Goal: Task Accomplishment & Management: Manage account settings

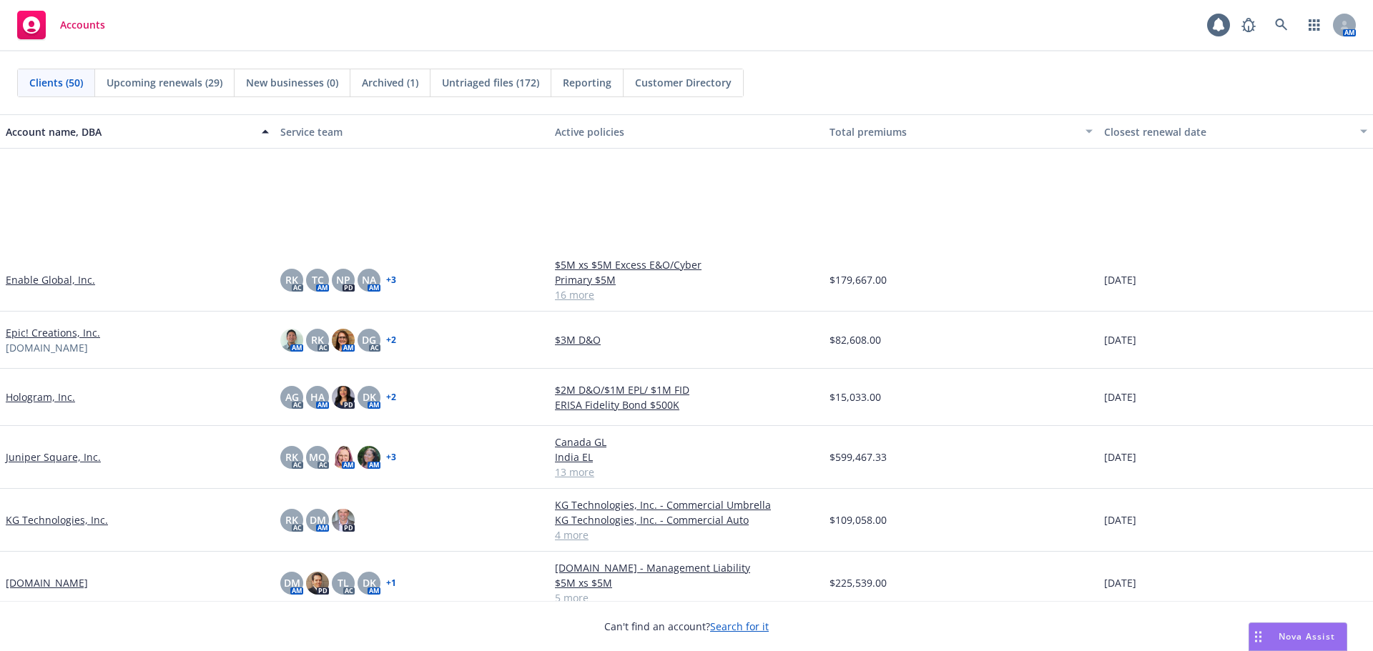
scroll to position [1144, 0]
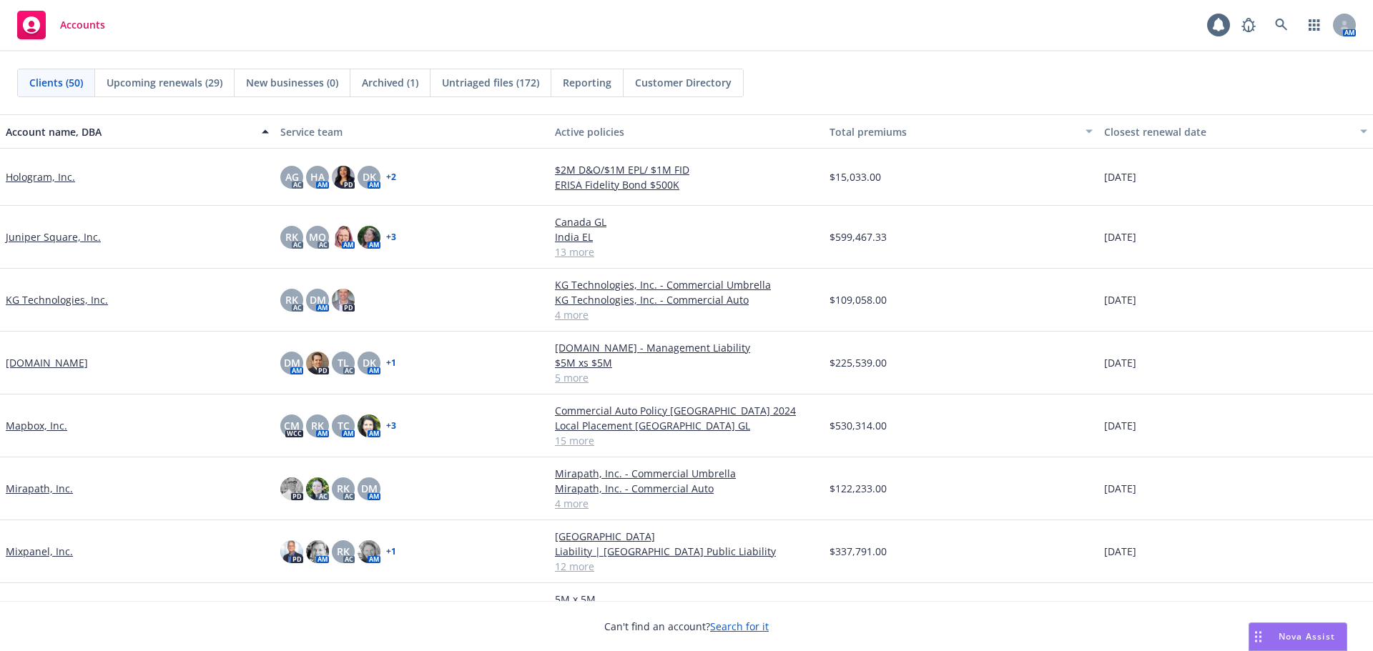
click at [59, 174] on link "Hologram, Inc." at bounding box center [40, 176] width 69 height 15
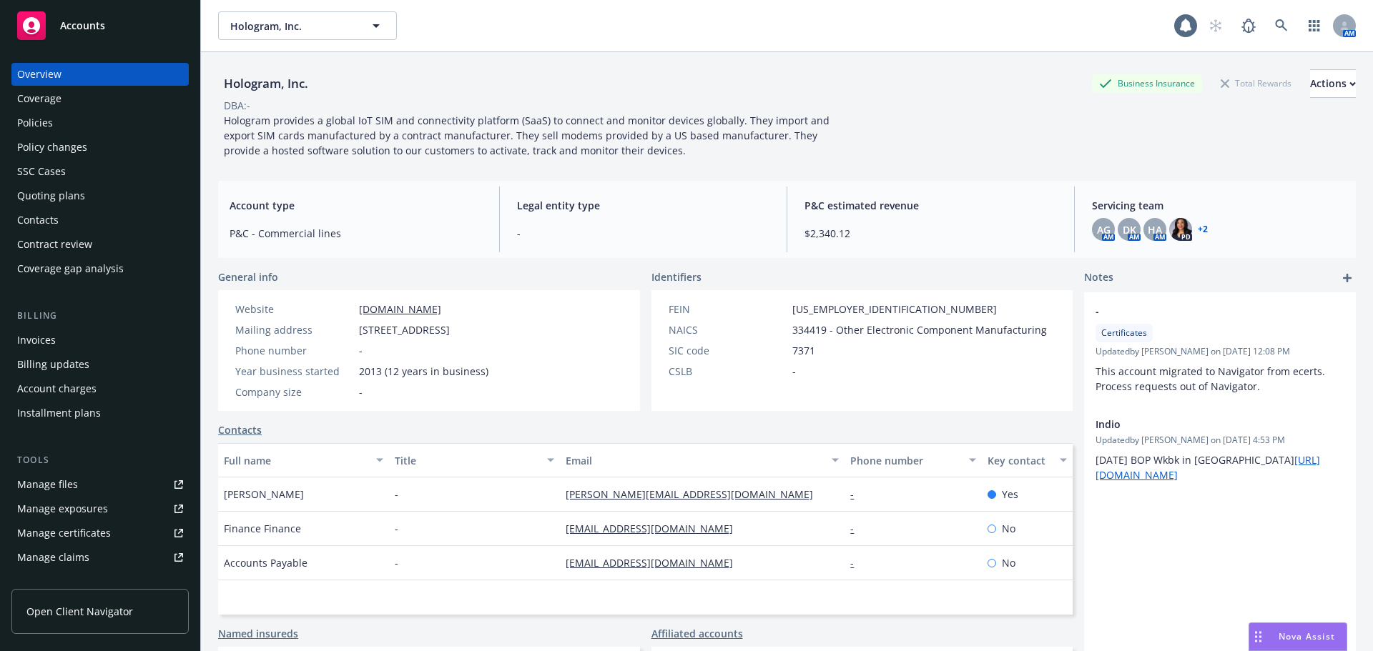
click at [97, 127] on div "Policies" at bounding box center [100, 123] width 166 height 23
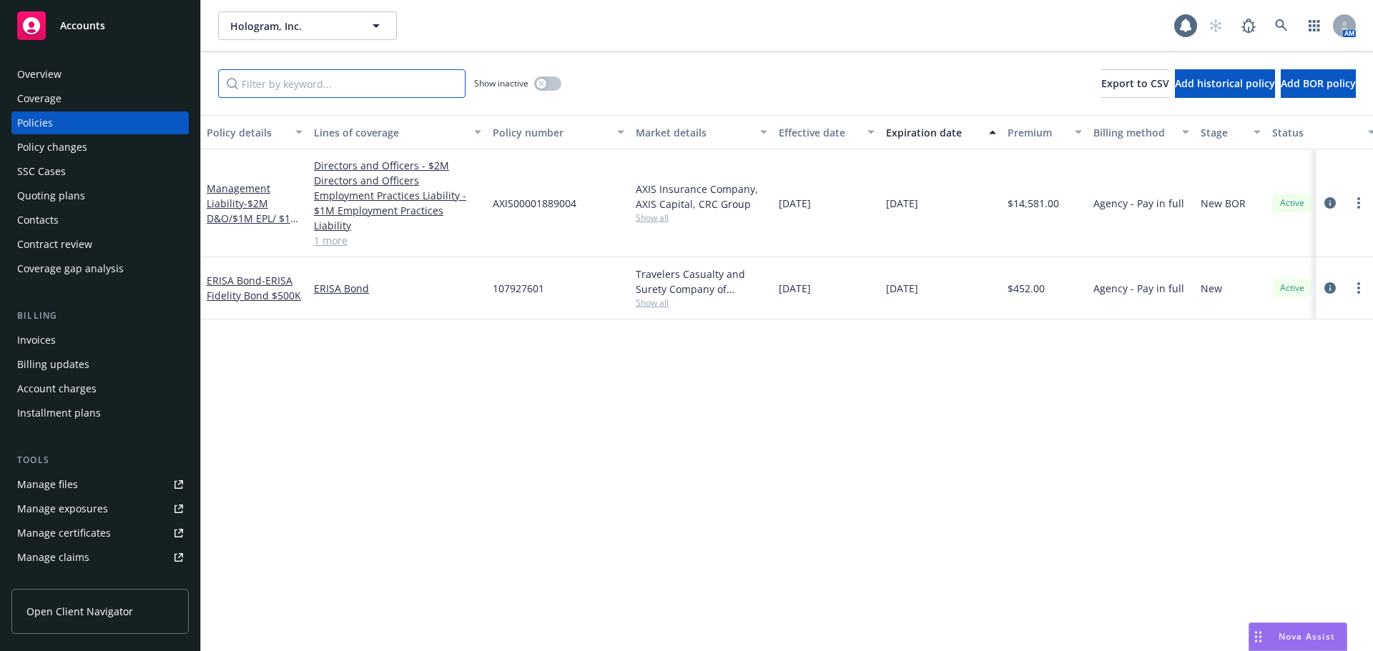
click at [355, 90] on input "Filter by keyword..." at bounding box center [341, 83] width 247 height 29
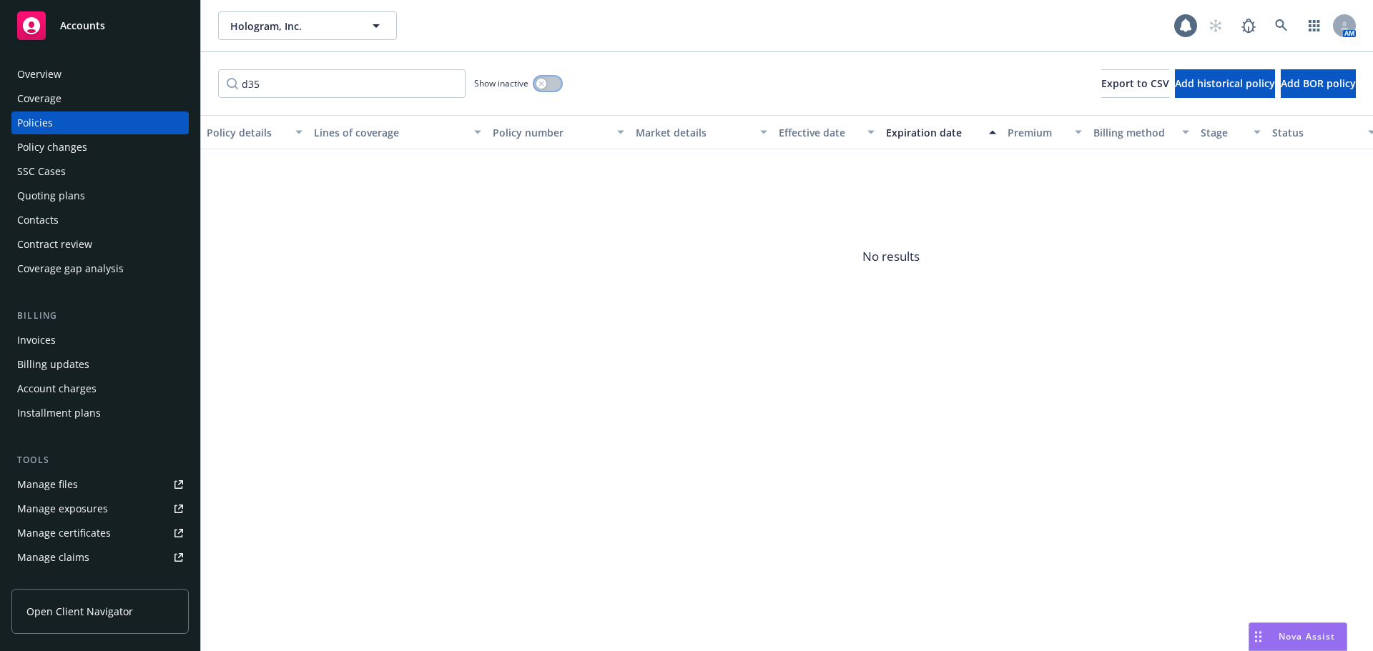
click at [551, 84] on button "button" at bounding box center [547, 84] width 27 height 14
drag, startPoint x: 290, startPoint y: 79, endPoint x: 235, endPoint y: 85, distance: 54.7
click at [235, 85] on input "d35" at bounding box center [341, 83] width 247 height 29
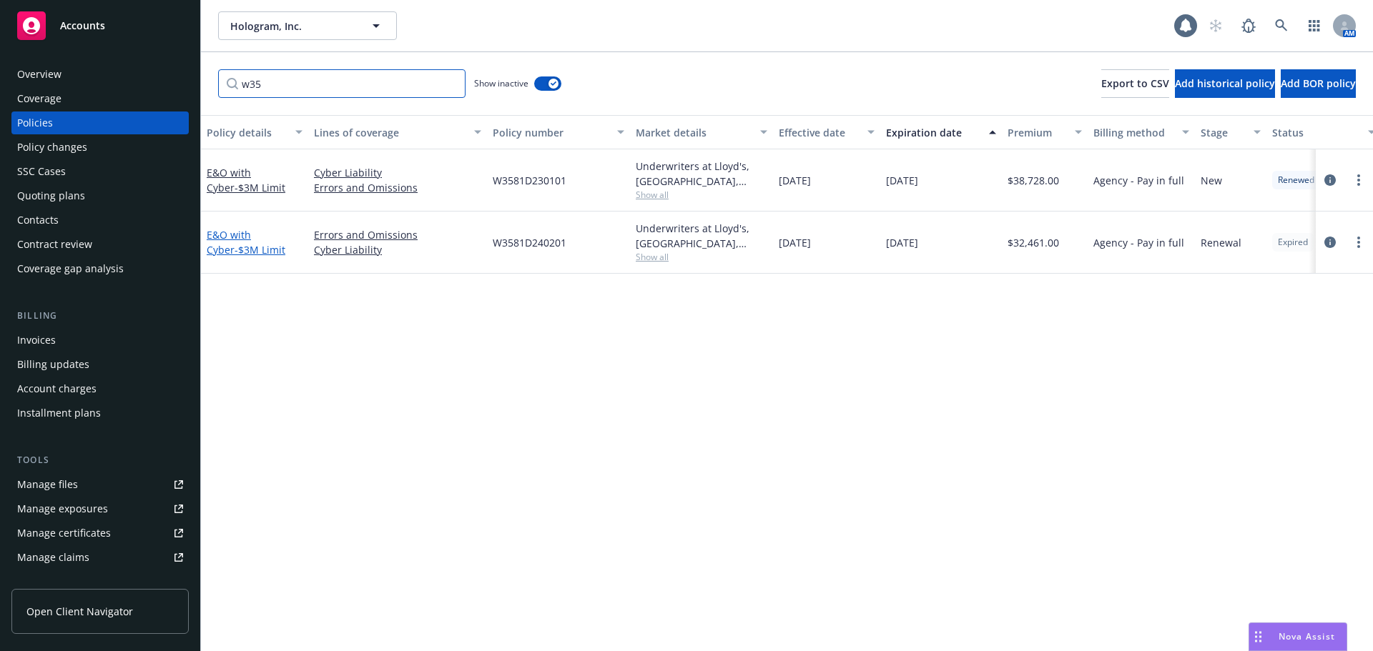
type input "w35"
click at [236, 243] on span "- $3M Limit" at bounding box center [260, 250] width 51 height 14
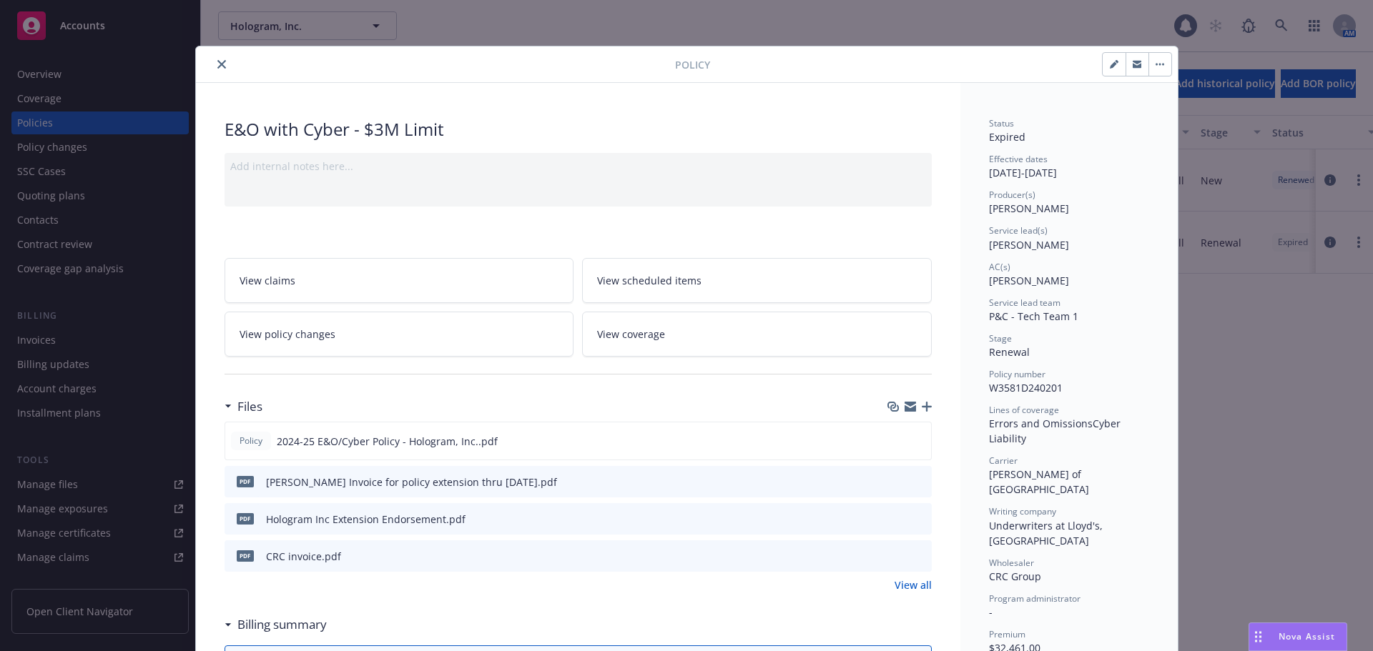
click at [1156, 64] on icon "button" at bounding box center [1160, 64] width 9 height 3
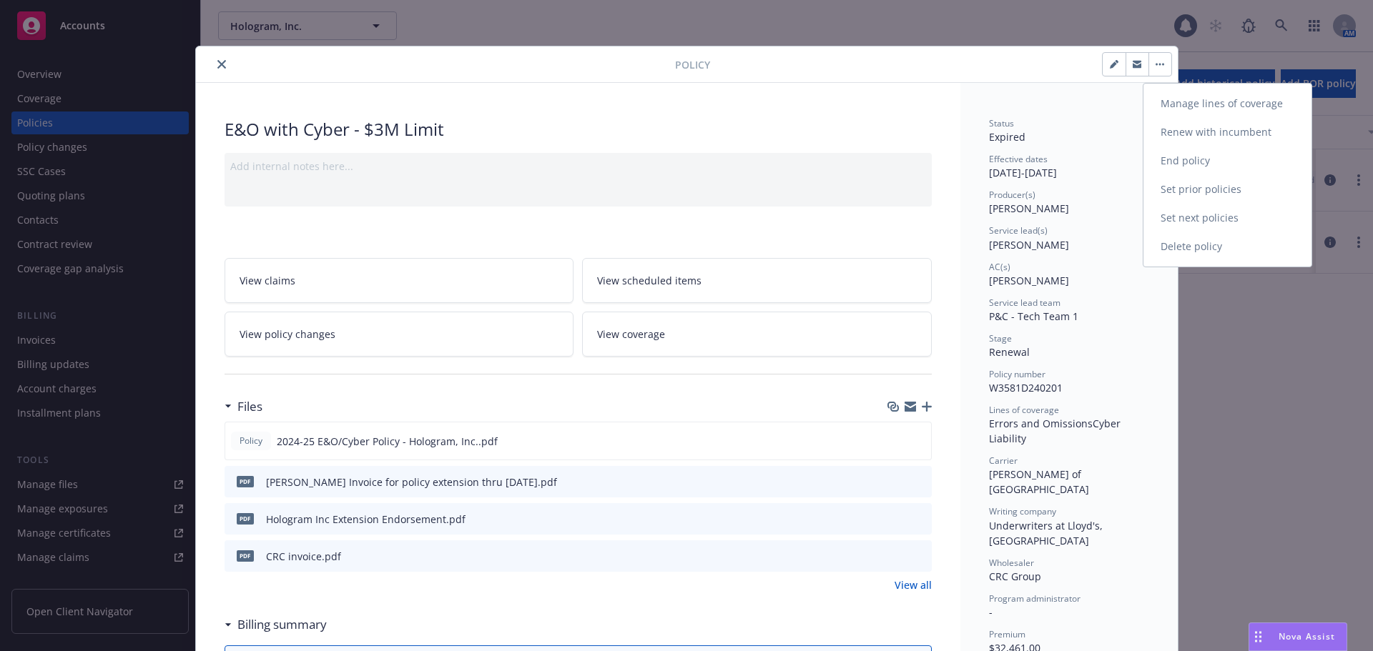
click at [1213, 129] on link "Renew with incumbent" at bounding box center [1227, 132] width 168 height 29
select select "12"
select select "IL"
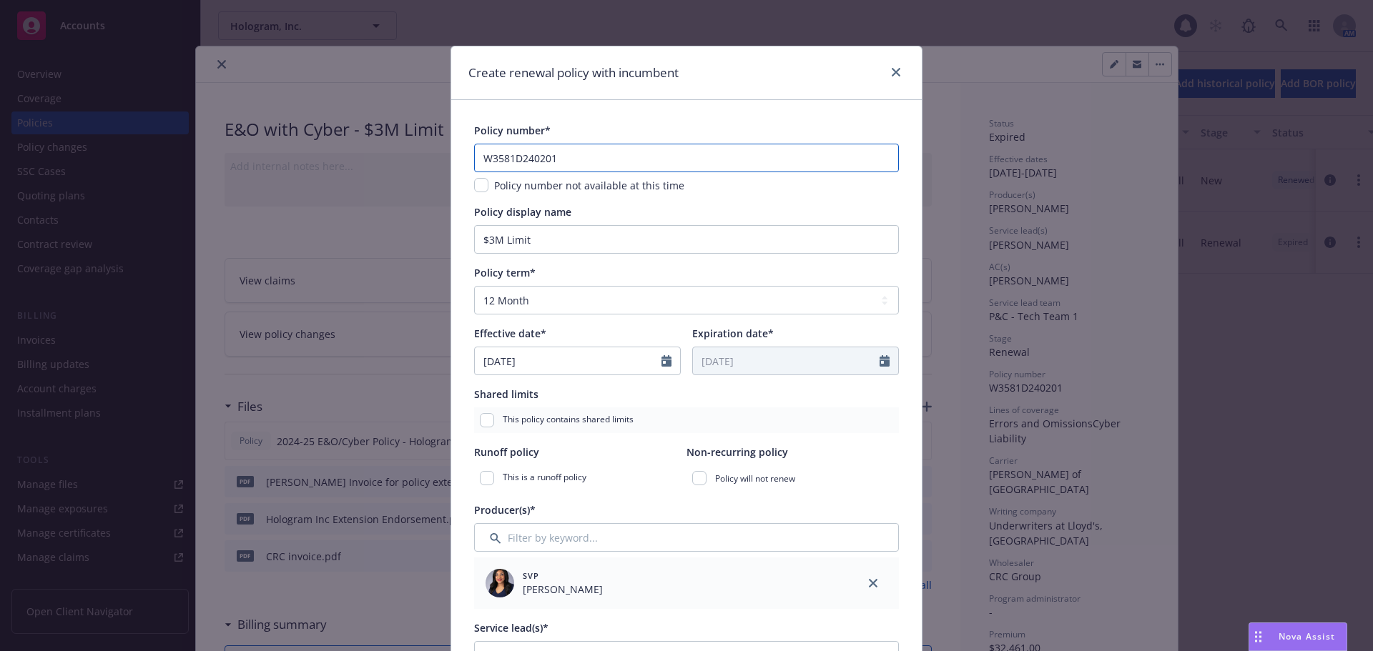
drag, startPoint x: 589, startPoint y: 152, endPoint x: 453, endPoint y: 154, distance: 135.9
paste input "D3581D2503"
type input "D3581D250301"
click at [590, 124] on div "Policy number*" at bounding box center [686, 130] width 425 height 15
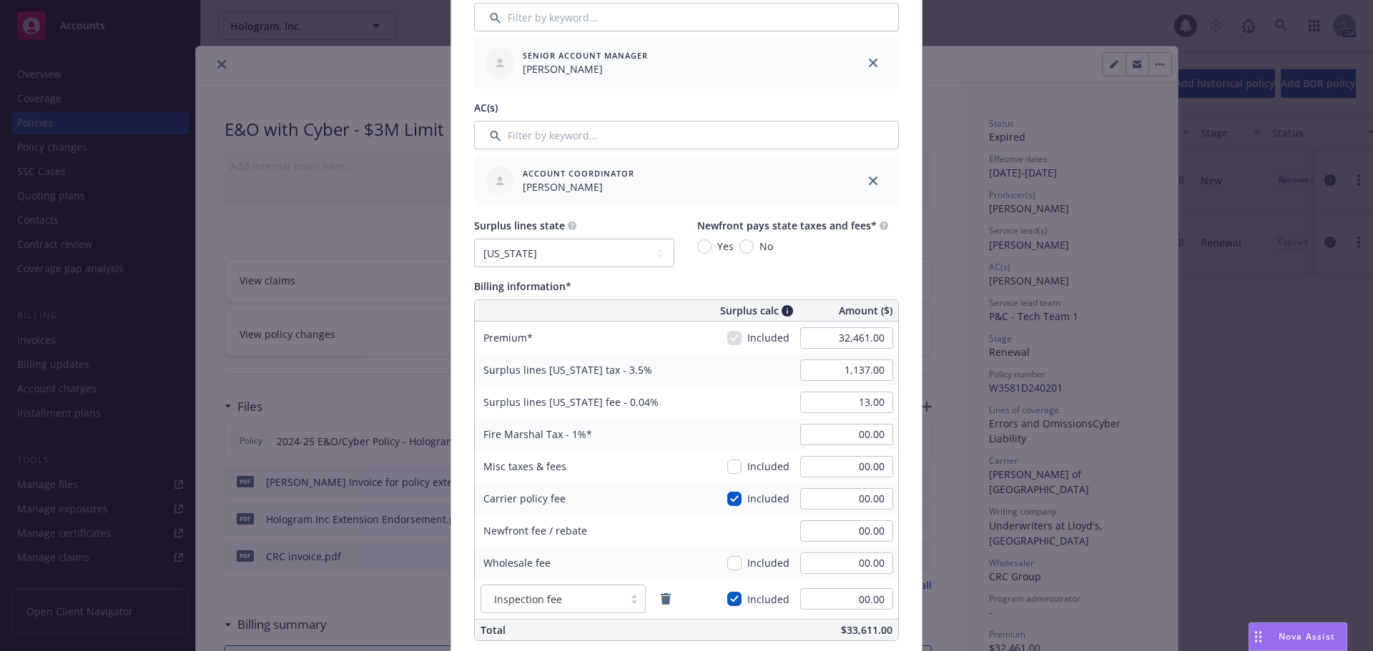
scroll to position [644, 0]
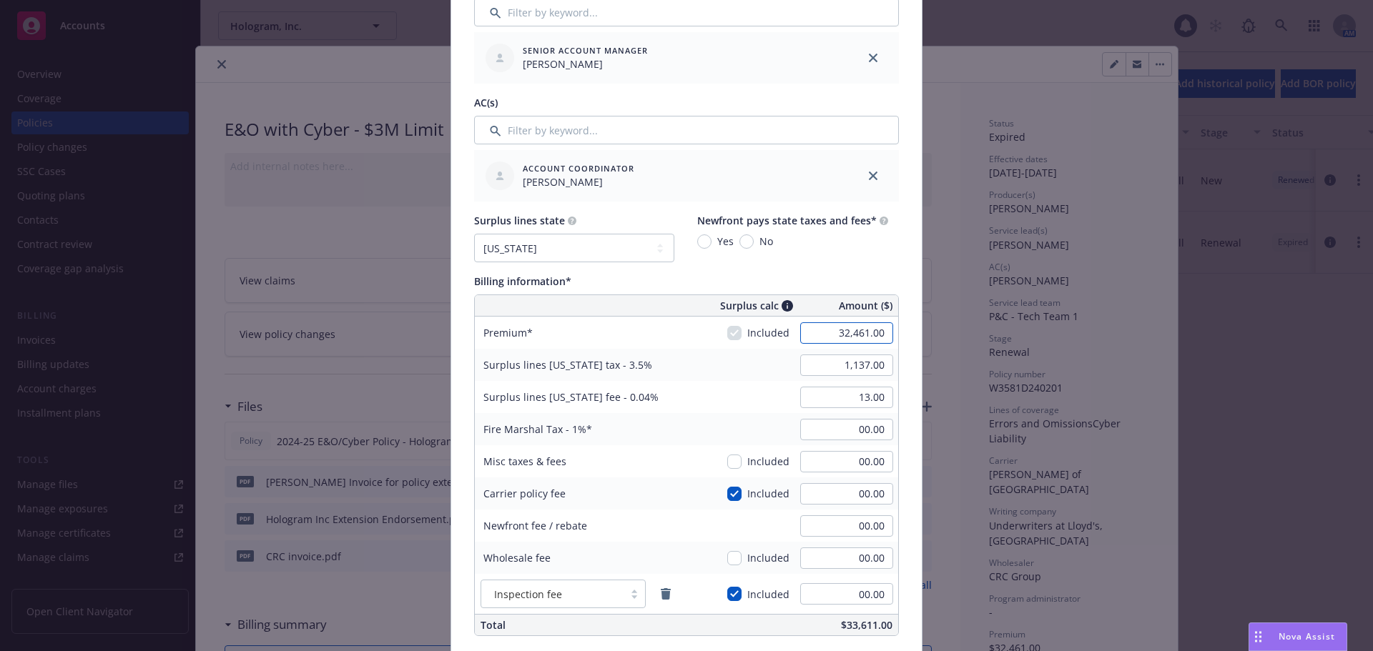
click at [826, 334] on input "32,461.00" at bounding box center [846, 333] width 93 height 21
click at [823, 334] on input "32,461.00" at bounding box center [846, 333] width 93 height 21
drag, startPoint x: 823, startPoint y: 334, endPoint x: 942, endPoint y: 336, distance: 118.7
click at [942, 336] on div "Create renewal policy with incumbent Policy number* D3581D250301 Policy number …" at bounding box center [686, 325] width 1373 height 651
type input "37,067.00"
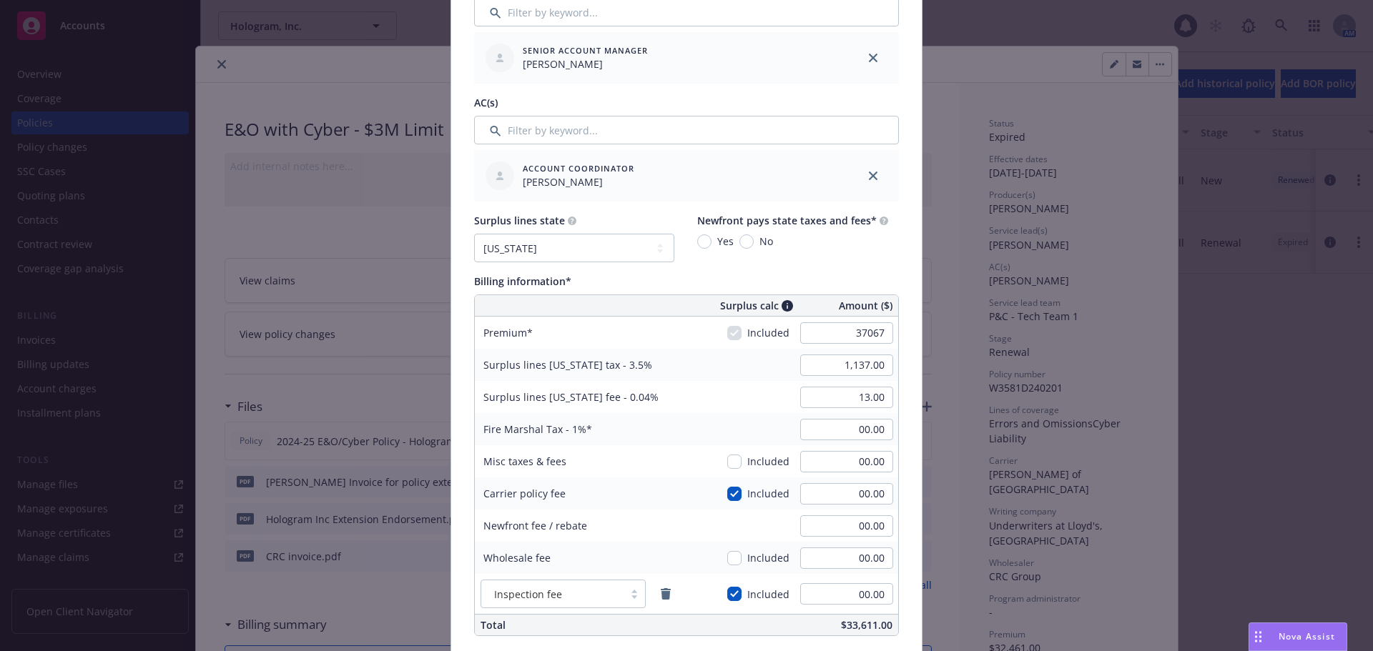
type input "1,297.35"
type input "14.83"
type input "370.67"
click at [905, 338] on div "Policy number* D3581D250301 Policy number not available at this time Policy dis…" at bounding box center [686, 441] width 471 height 1969
click at [812, 422] on input "370.67" at bounding box center [846, 429] width 93 height 21
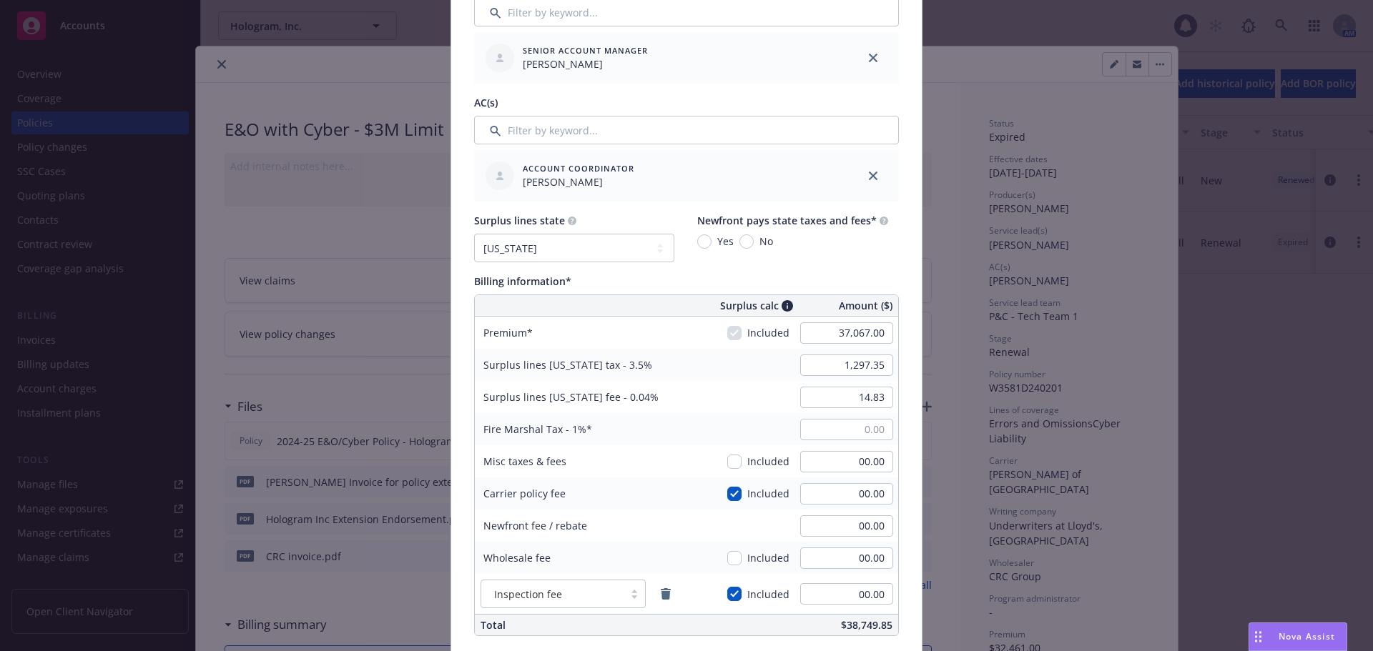
type input "00.00"
click at [758, 419] on div "Fire Marshal Tax - 1% 00.00" at bounding box center [686, 429] width 423 height 32
click at [825, 368] on input "1,297.35" at bounding box center [846, 365] width 93 height 21
type input "1,297.00"
click at [856, 401] on input "14.83" at bounding box center [846, 397] width 93 height 21
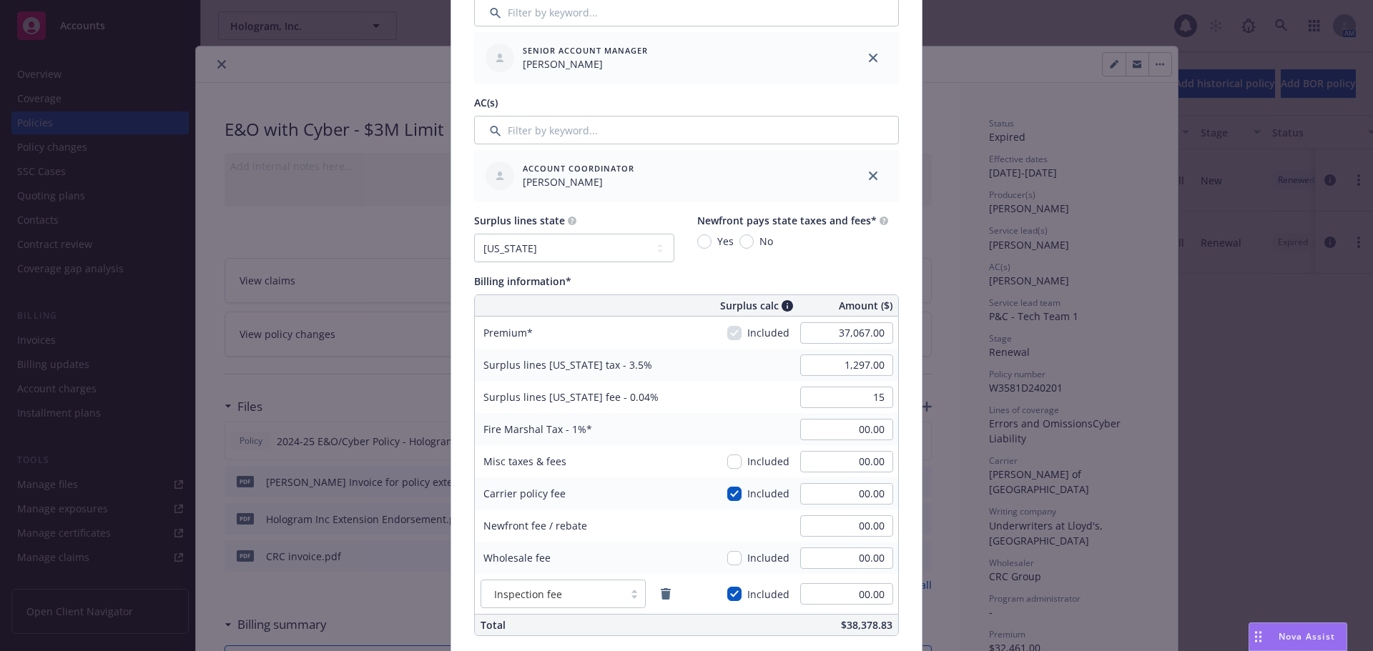
type input "15.00"
click at [753, 403] on div "Surplus lines [US_STATE] fee - 0.04% 15.00" at bounding box center [686, 397] width 423 height 32
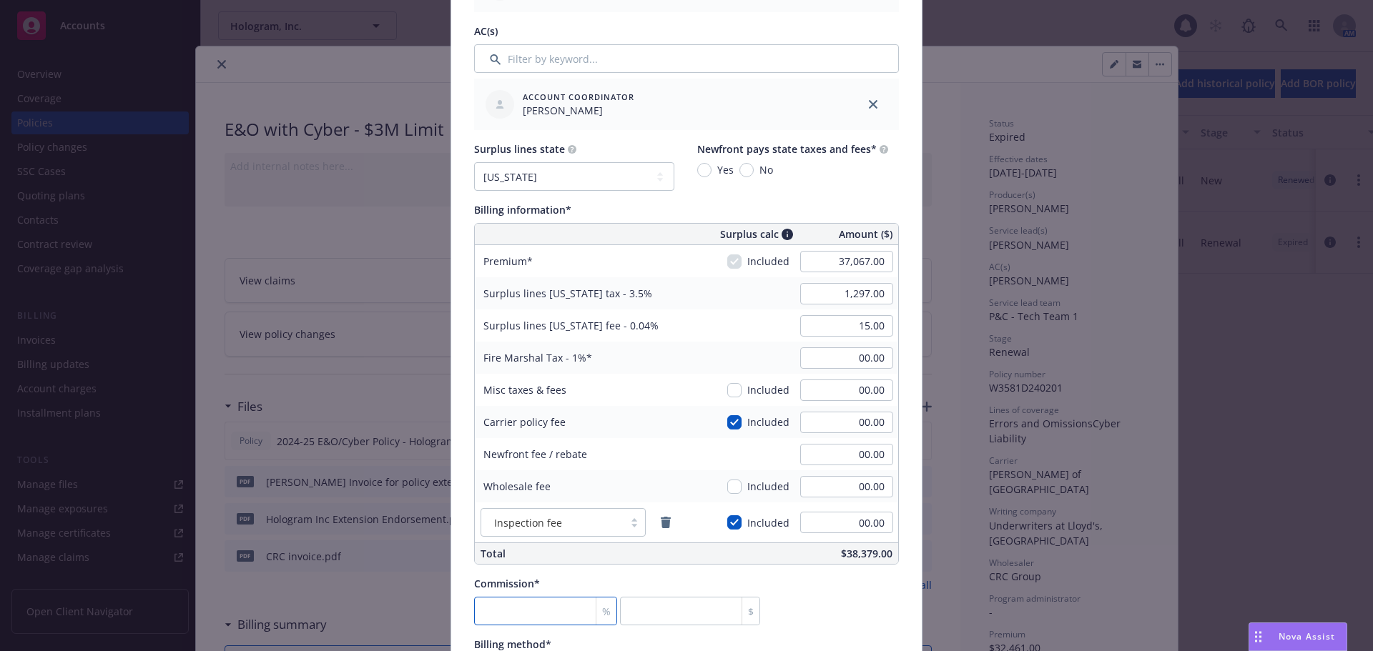
click at [506, 616] on input "number" at bounding box center [545, 611] width 143 height 29
type input "1"
type input "370.67"
type input "12"
type input "4448.04"
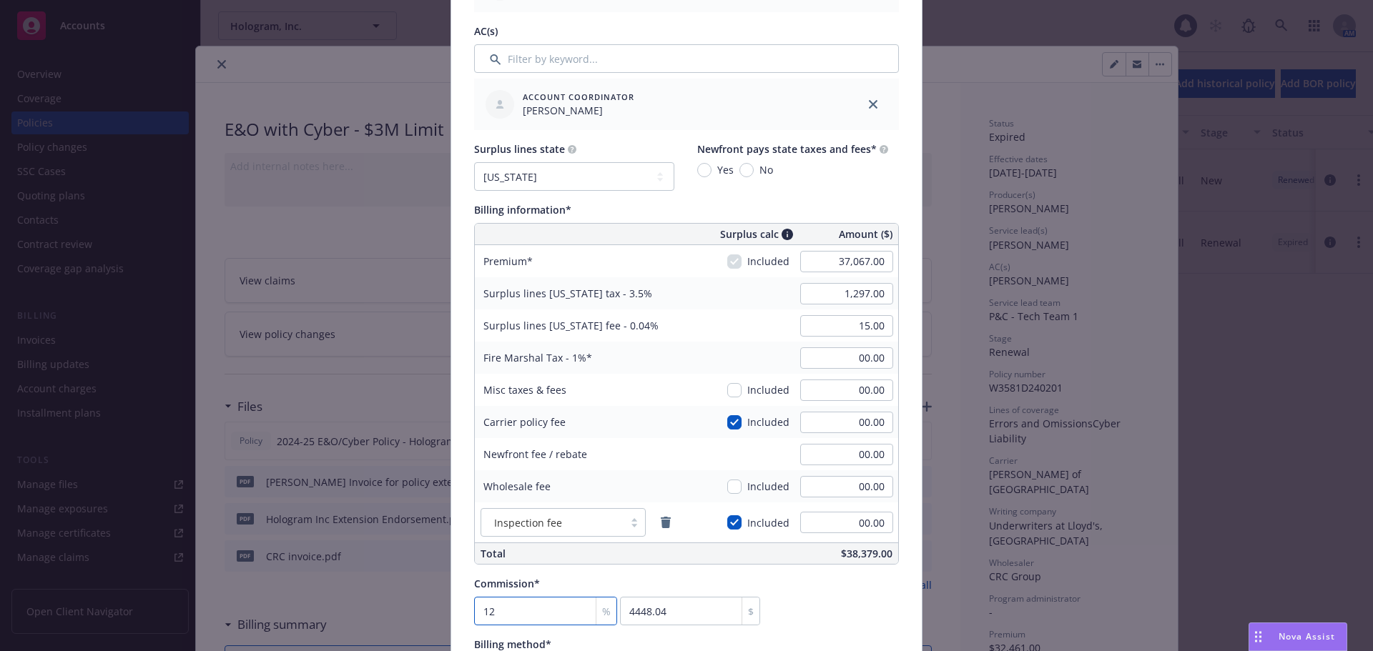
type input "12"
click at [834, 615] on div "Commission* 12 % 4448.04 $" at bounding box center [686, 600] width 425 height 49
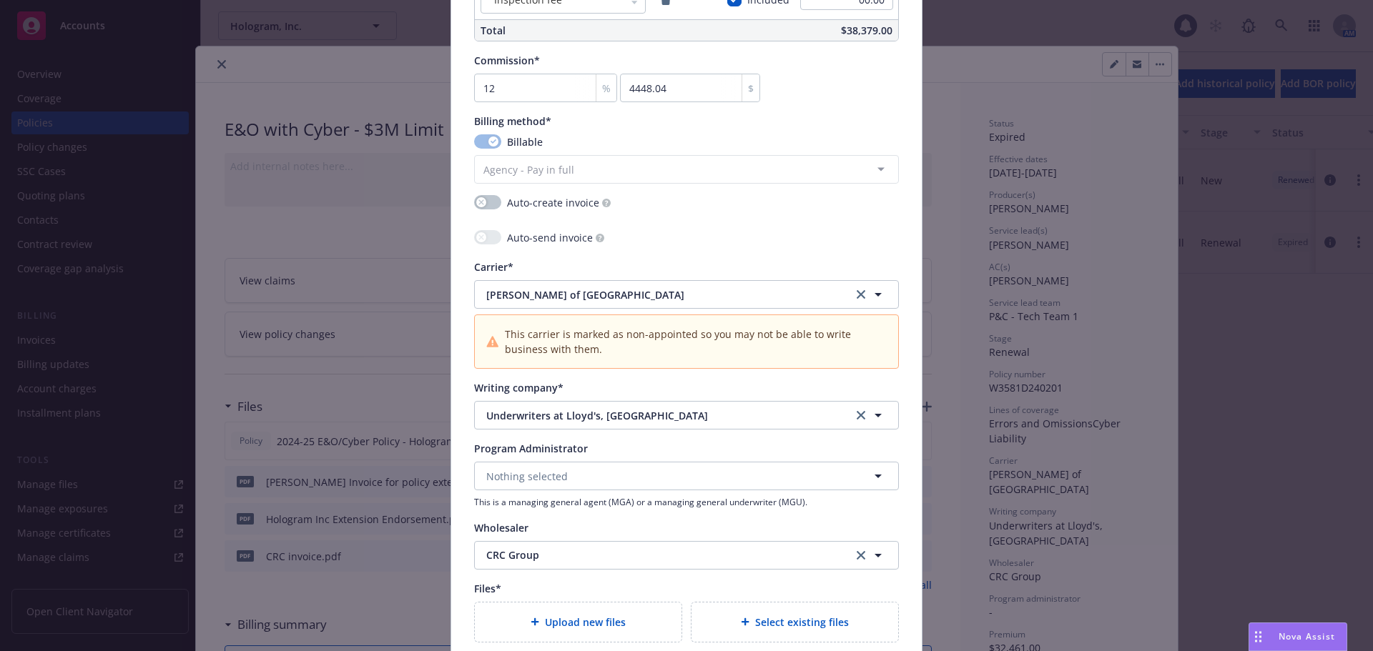
scroll to position [1359, 0]
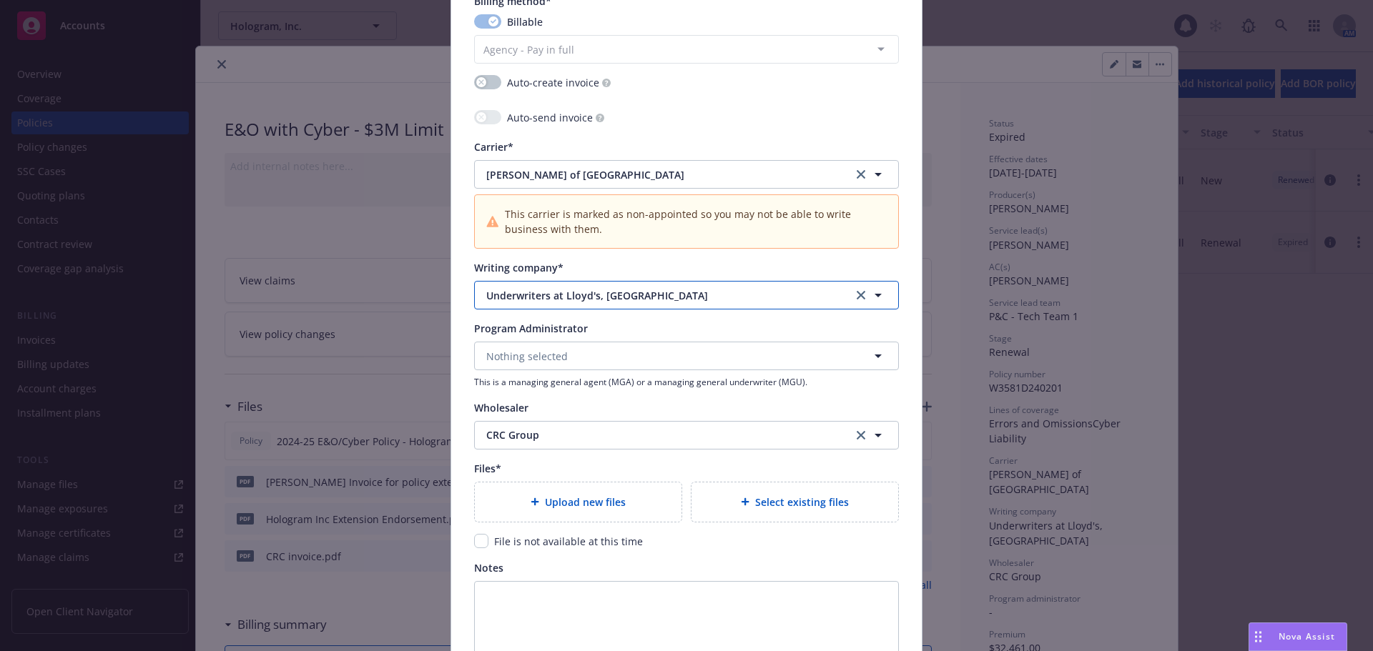
click at [651, 300] on span "Underwriters at Lloyd's, [GEOGRAPHIC_DATA]" at bounding box center [658, 295] width 345 height 15
type input "beaz"
click at [857, 173] on icon "clear selection" at bounding box center [861, 174] width 9 height 9
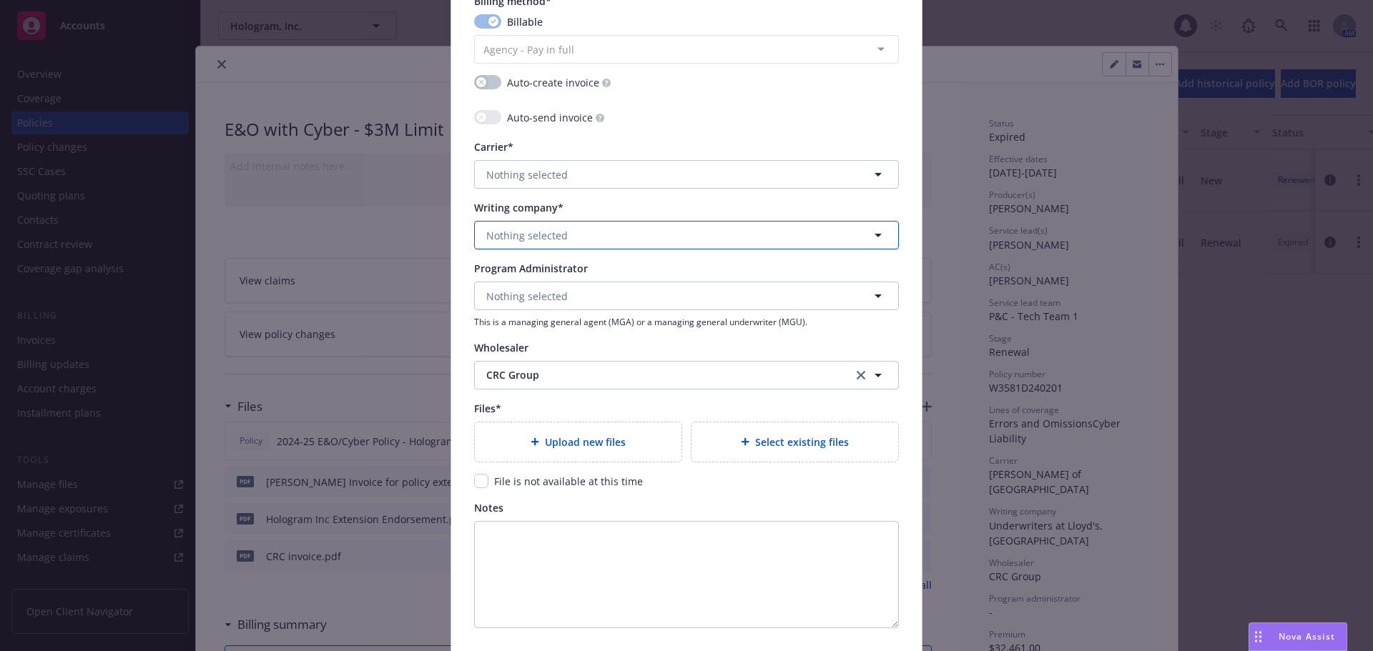
click at [594, 242] on button "Nothing selected" at bounding box center [686, 235] width 425 height 29
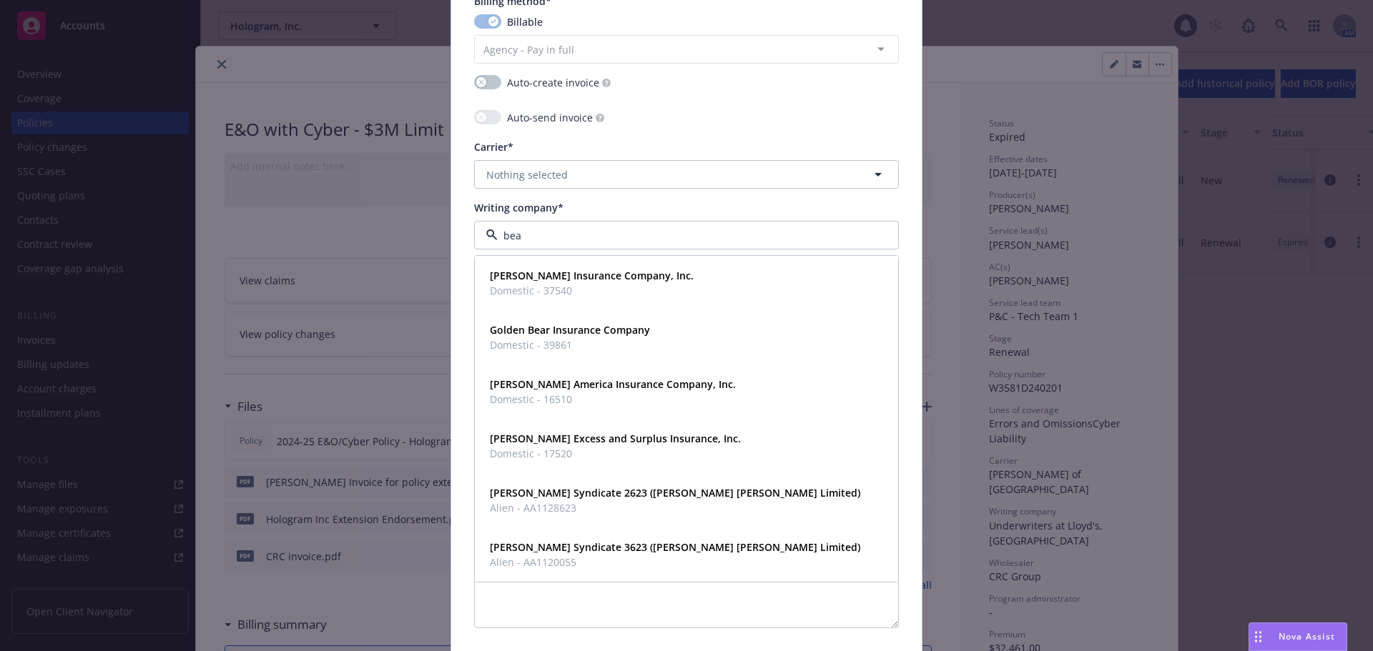
type input "beaz"
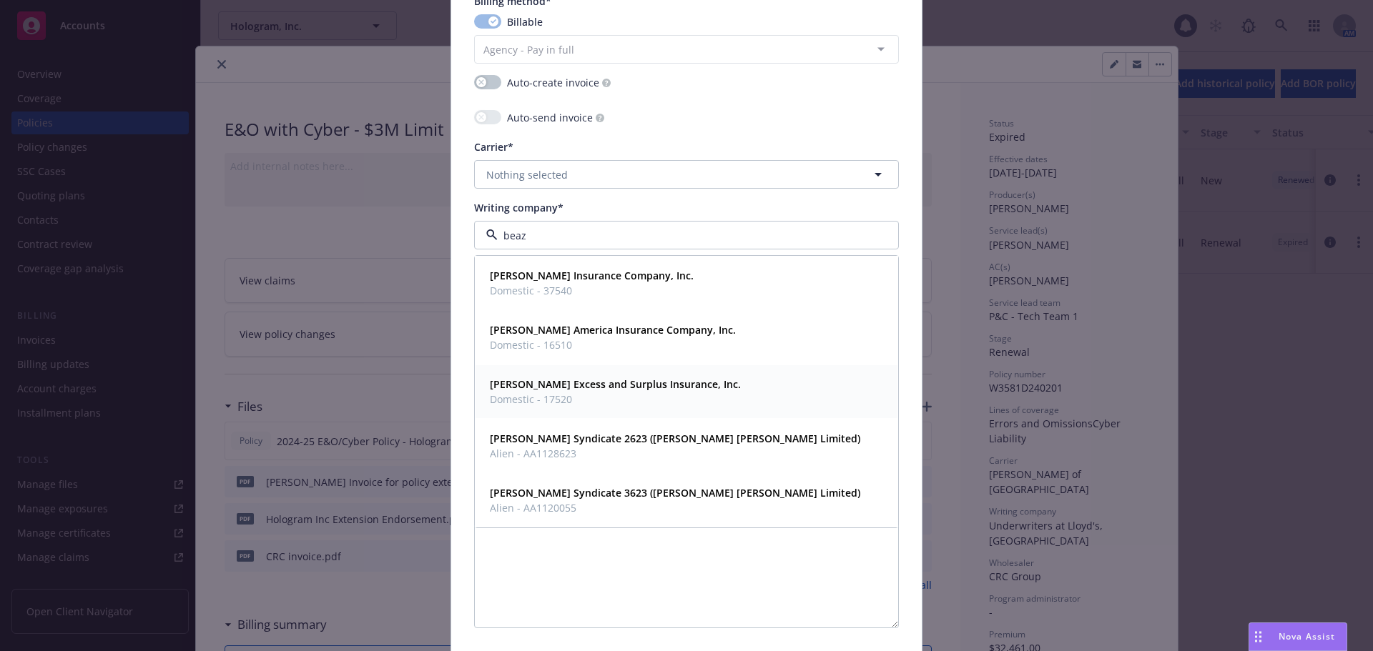
click at [633, 393] on span "Domestic - 17520" at bounding box center [615, 399] width 251 height 15
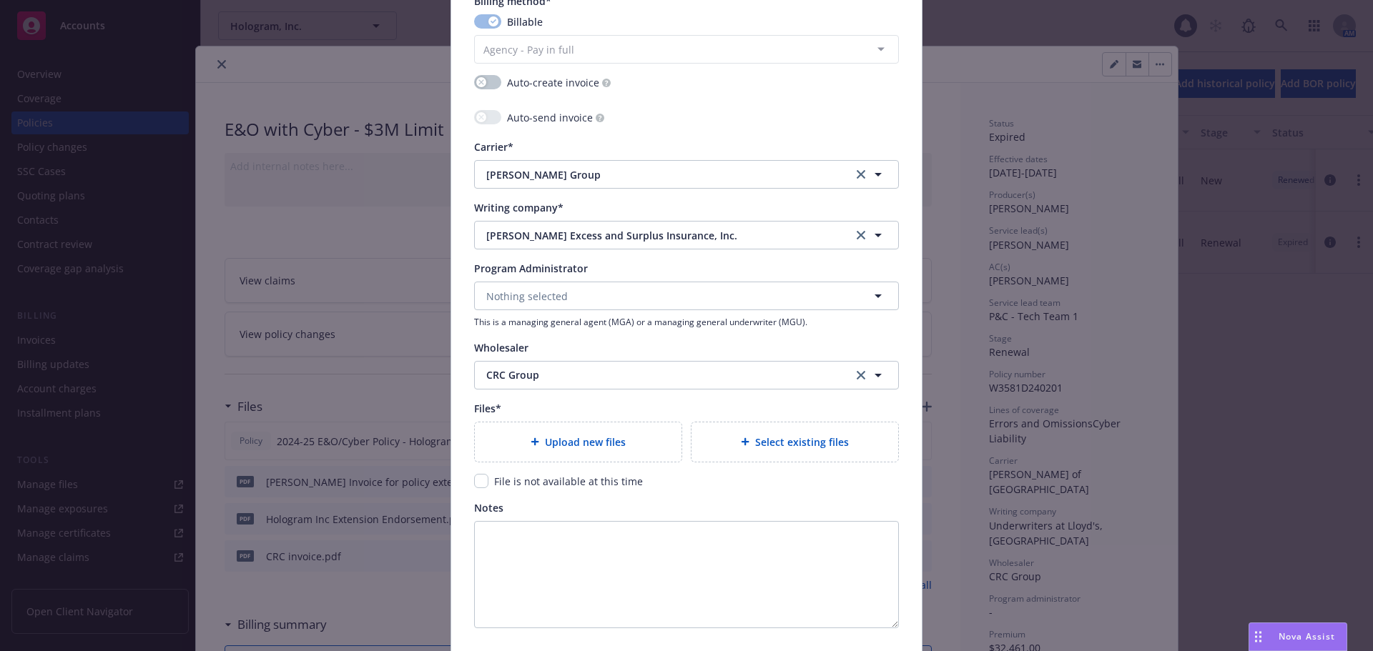
click at [644, 448] on div "Upload new files" at bounding box center [578, 442] width 184 height 16
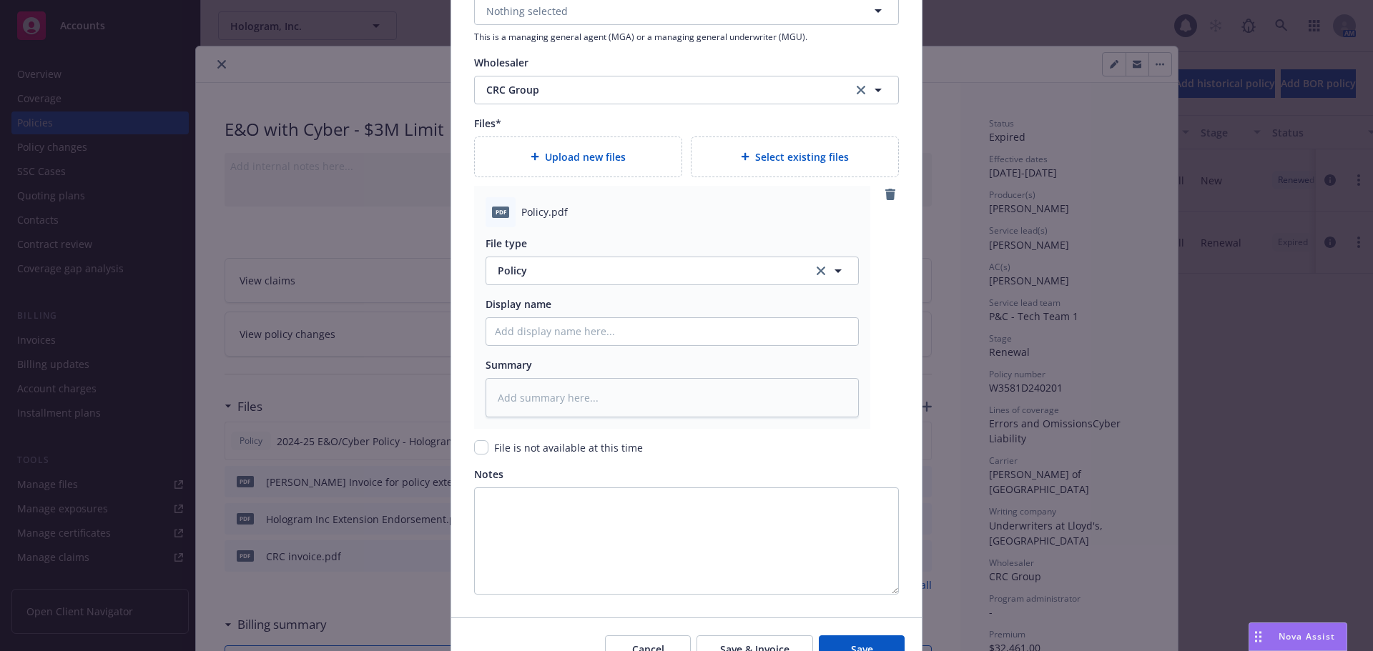
scroll to position [1645, 0]
click at [651, 336] on input "Policy display name" at bounding box center [672, 330] width 372 height 27
type textarea "x"
type input "20"
type textarea "x"
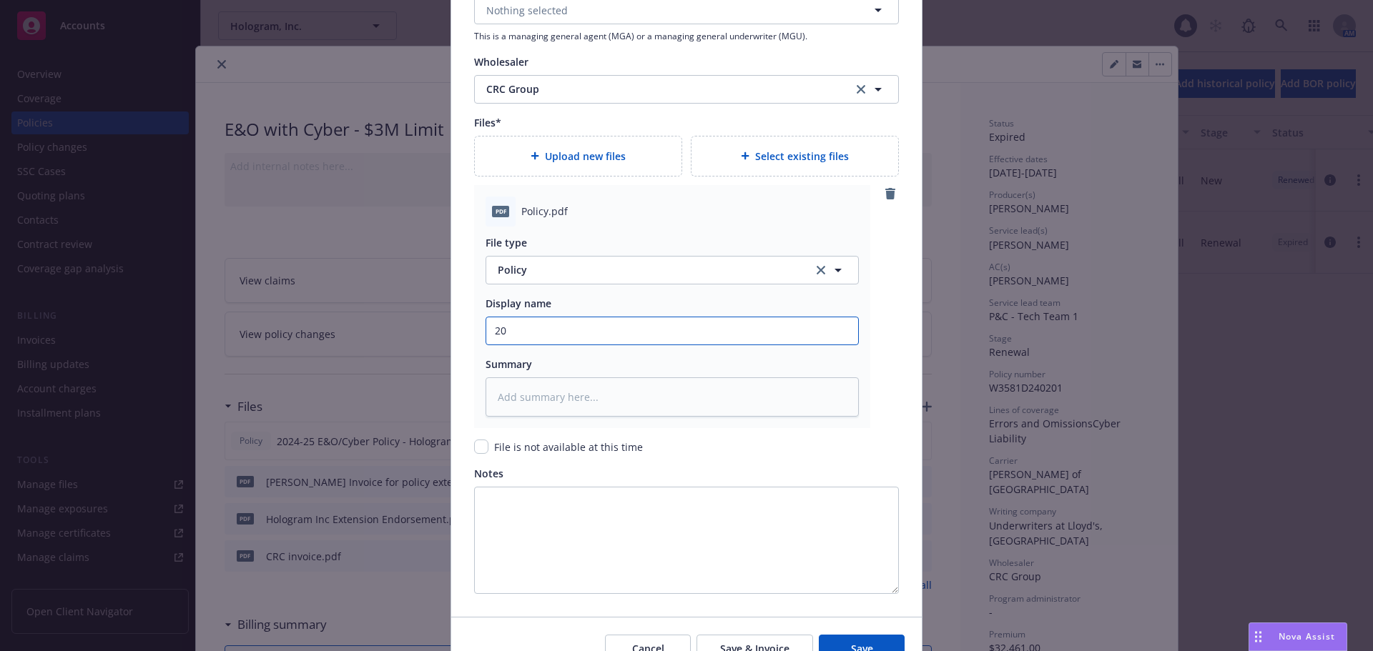
type input "202"
type textarea "x"
type input "2025"
type textarea "x"
type input "2025-"
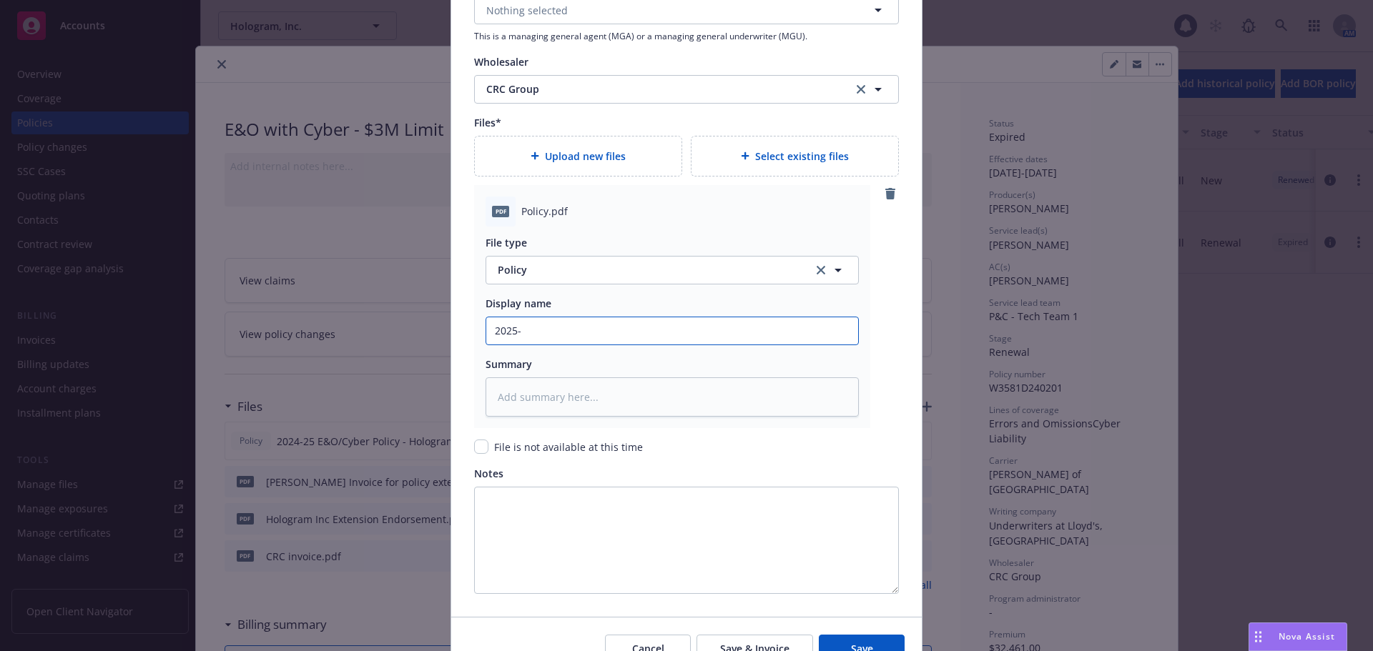
type textarea "x"
type input "2025-2"
type textarea "x"
type input "2025-26"
type textarea "x"
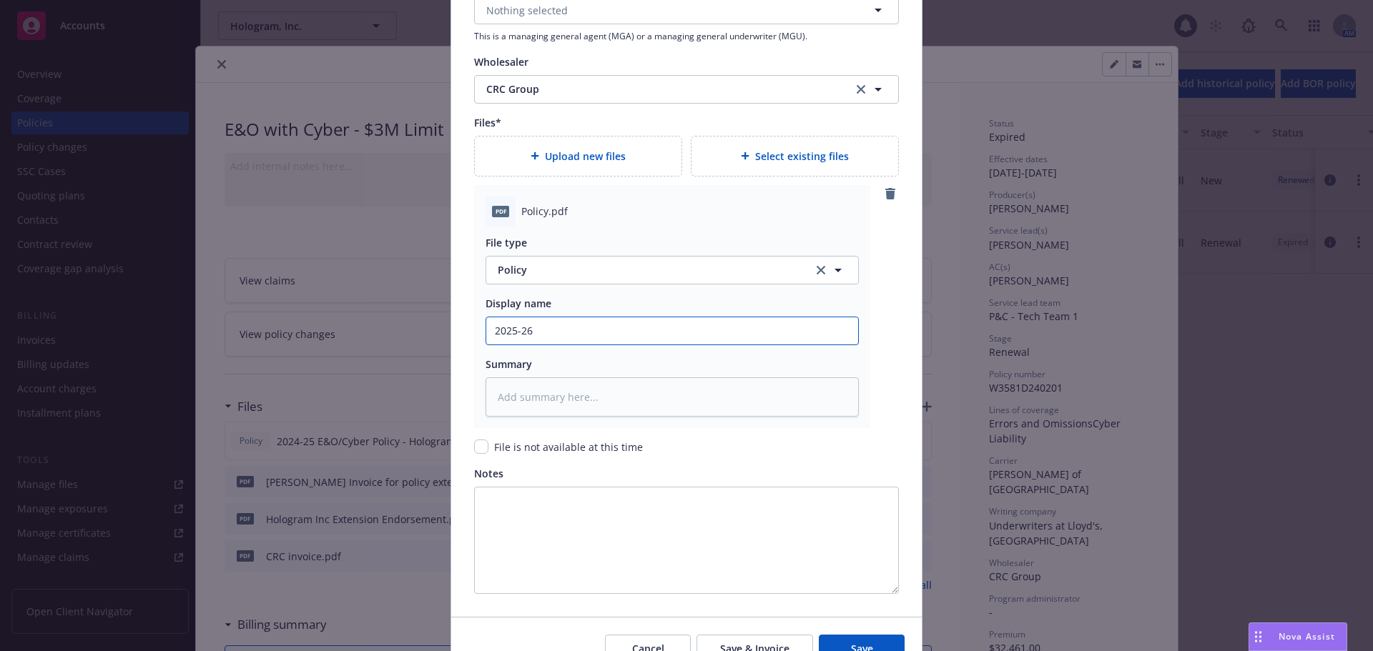
type input "2025-26"
type textarea "x"
type input "2025-26 E"
type textarea "x"
type input "2025-26 E&O Cyber Policy - Zefr Inc"
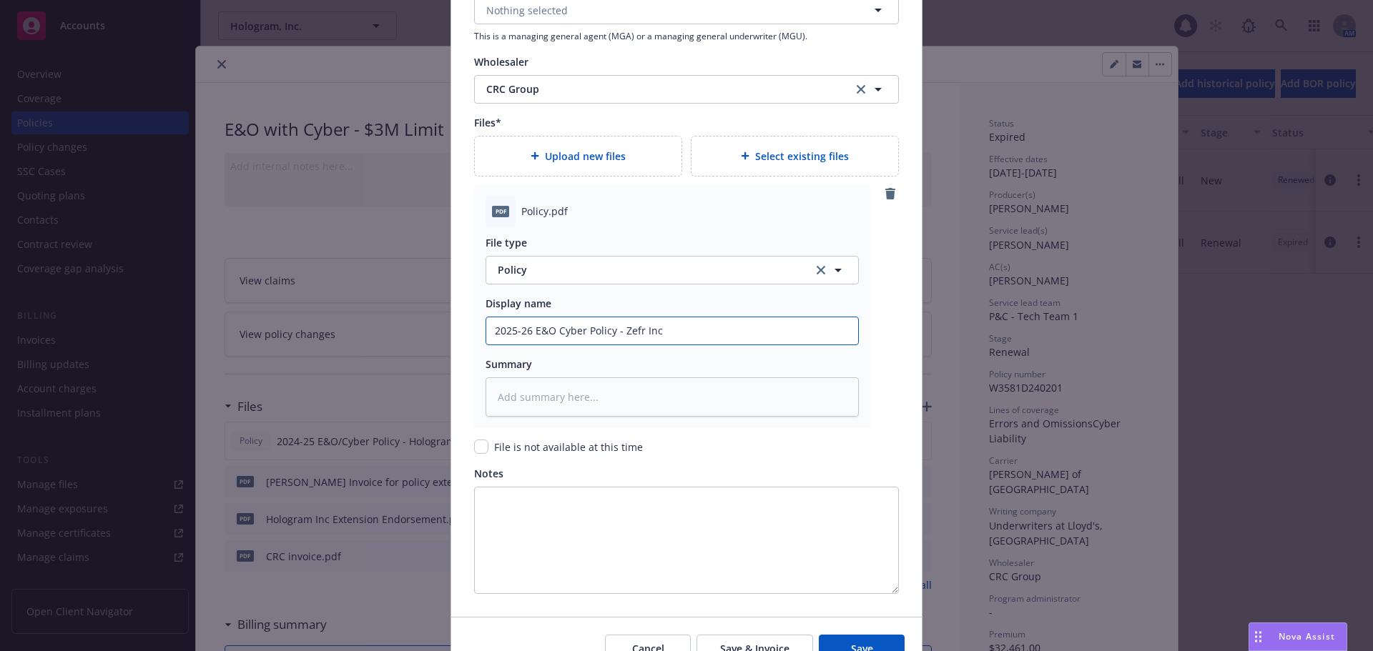
drag, startPoint x: 620, startPoint y: 330, endPoint x: 706, endPoint y: 353, distance: 88.6
click at [706, 353] on div "File type Policy Policy Display name 2025-26 E&O Cyber Policy - Zefr Inc Summary" at bounding box center [672, 322] width 373 height 190
type textarea "x"
type input "2025-26 E&O Cyber Policy - H"
type textarea "x"
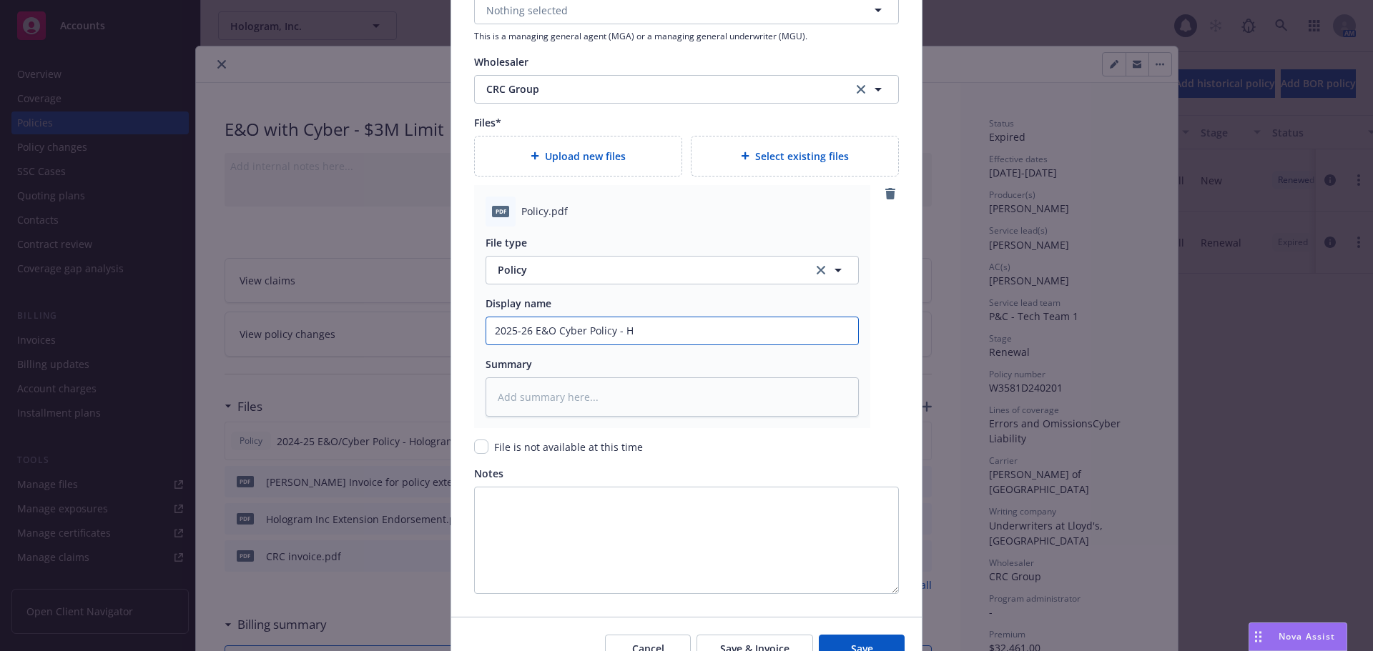
type input "2025-26 E&O Cyber Policy - Ho"
type textarea "x"
type input "2025-26 E&O Cyber Policy - Hol"
type textarea "x"
type input "2025-26 E&O Cyber Policy - Holo"
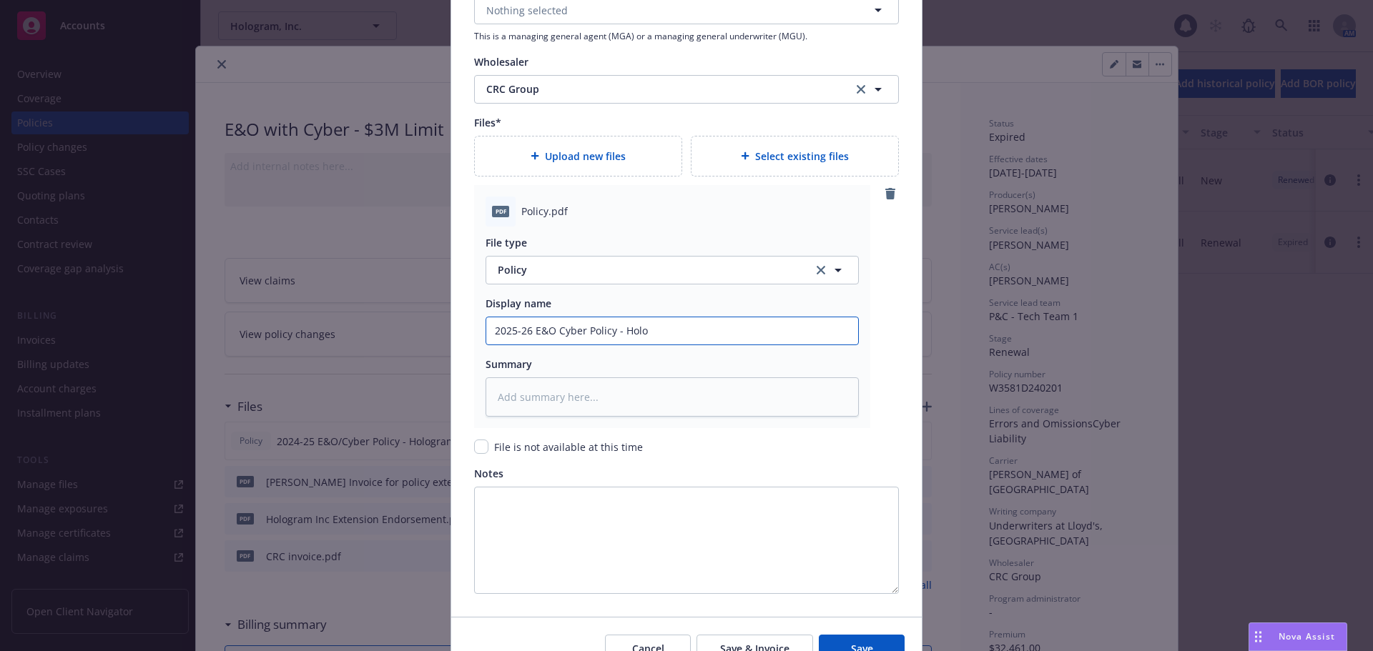
type textarea "x"
type input "2025-26 E&O Cyber Policy - Holog"
type textarea "x"
type input "2025-26 E&O Cyber Policy - Hologr"
type textarea "x"
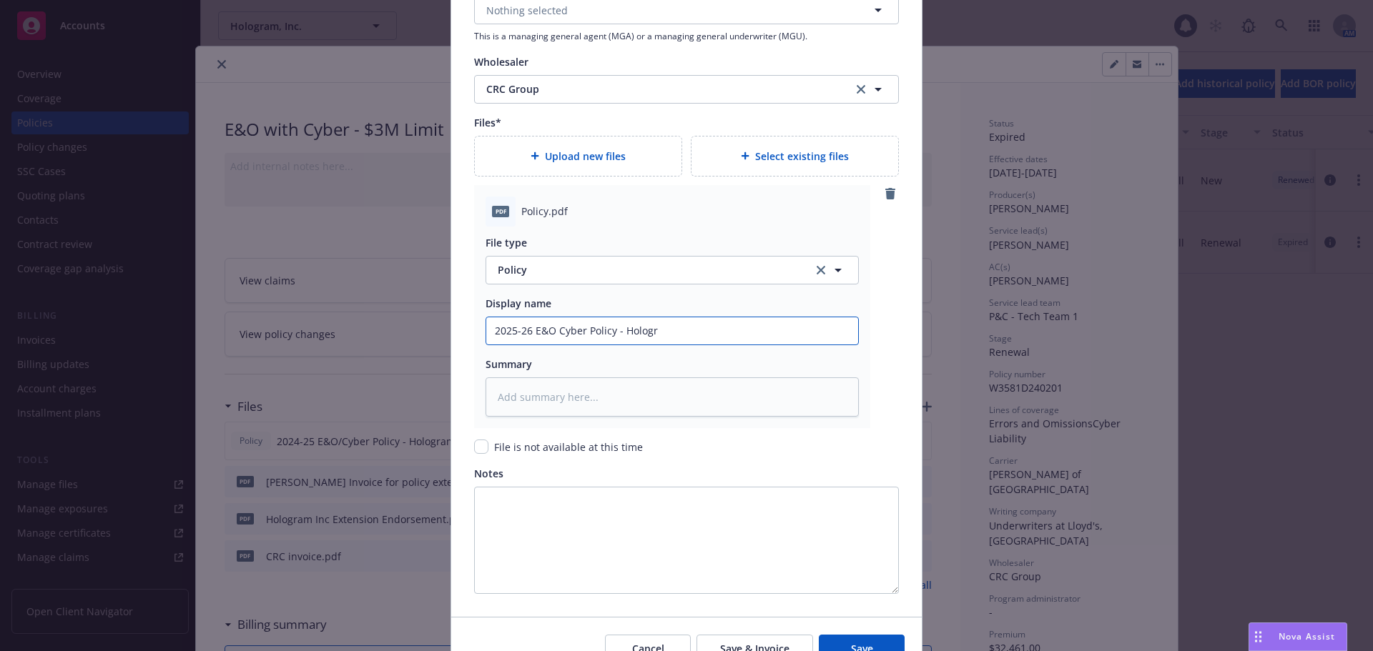
type input "2025-26 E&O Cyber Policy - Hologra"
type textarea "x"
type input "2025-26 E&O Cyber Policy - Hologram"
type textarea "x"
type input "2025-26 E&O Cyber Policy - Hologram,"
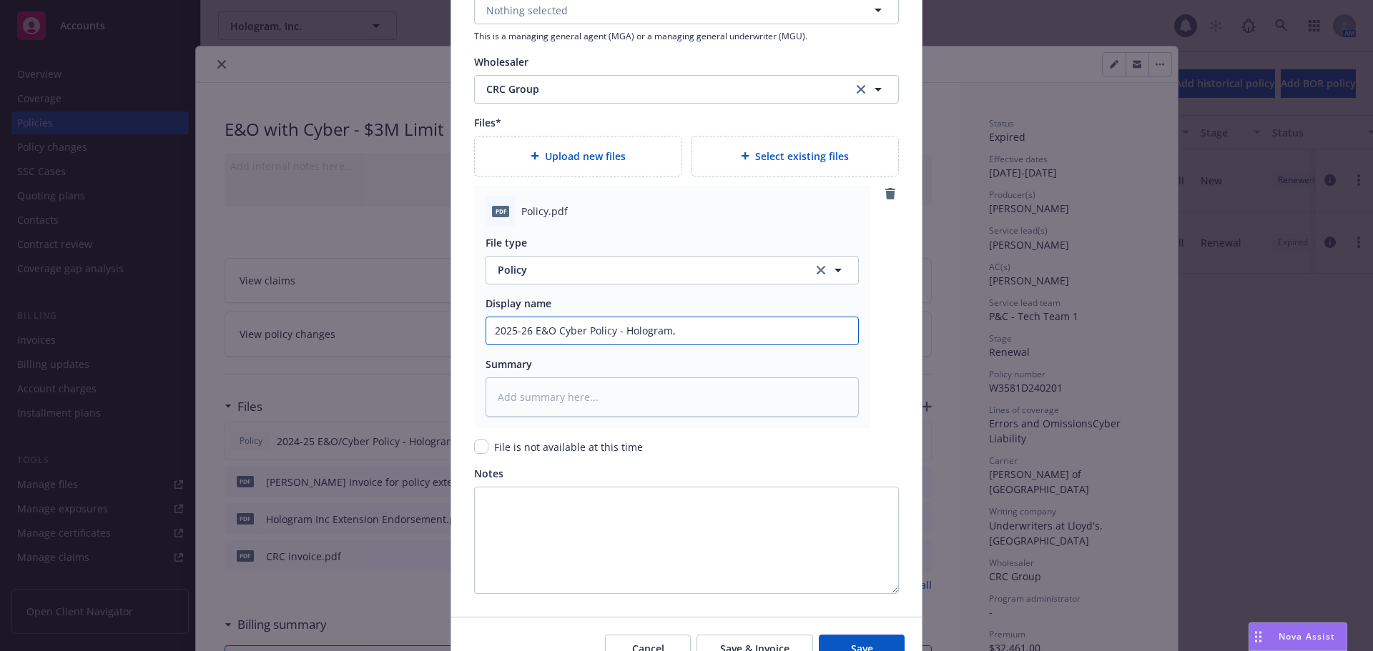
type textarea "x"
type input "2025-26 E&O Cyber Policy - Hologram,"
type textarea "x"
type input "2025-26 E&O Cyber Policy - Hologram, I"
type textarea "x"
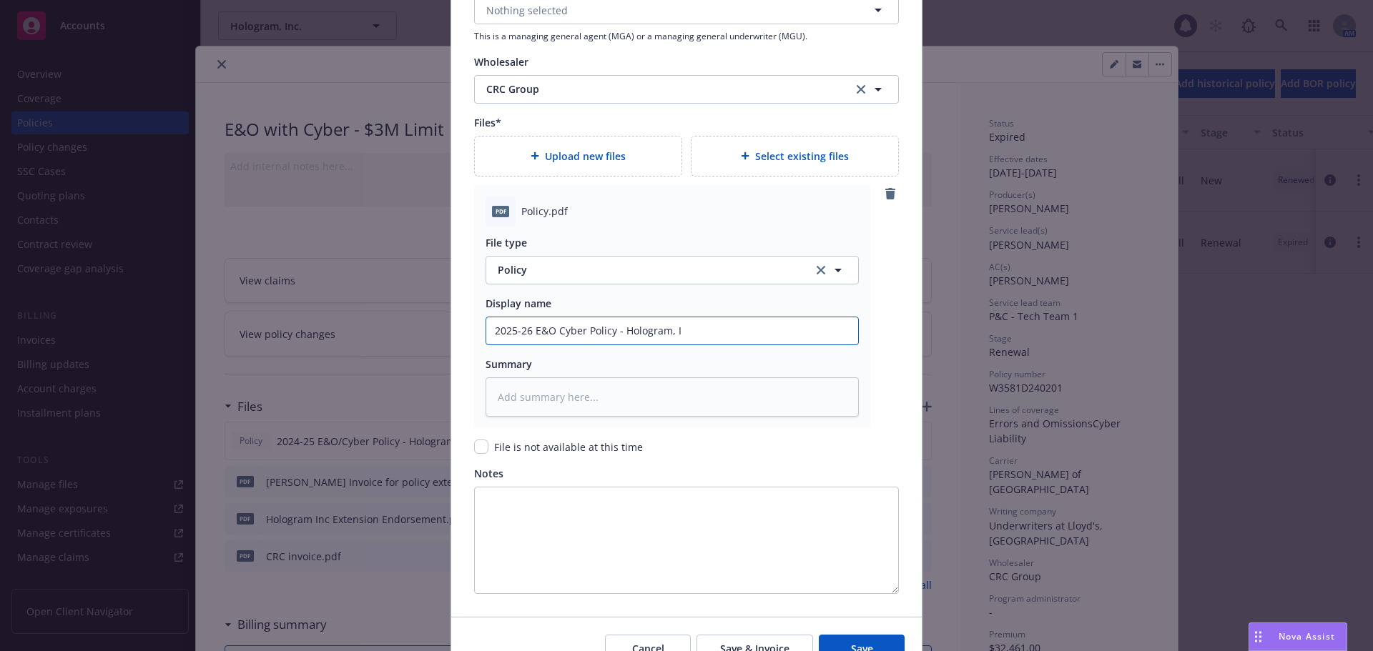
type input "2025-26 E&O Cyber Policy - Hologram, In"
type textarea "x"
type input "2025-26 E&O Cyber Policy - Hologram, Inc"
click at [555, 333] on input "2025-26 E&O Cyber Policy - Hologram, Inc" at bounding box center [672, 330] width 372 height 27
type textarea "x"
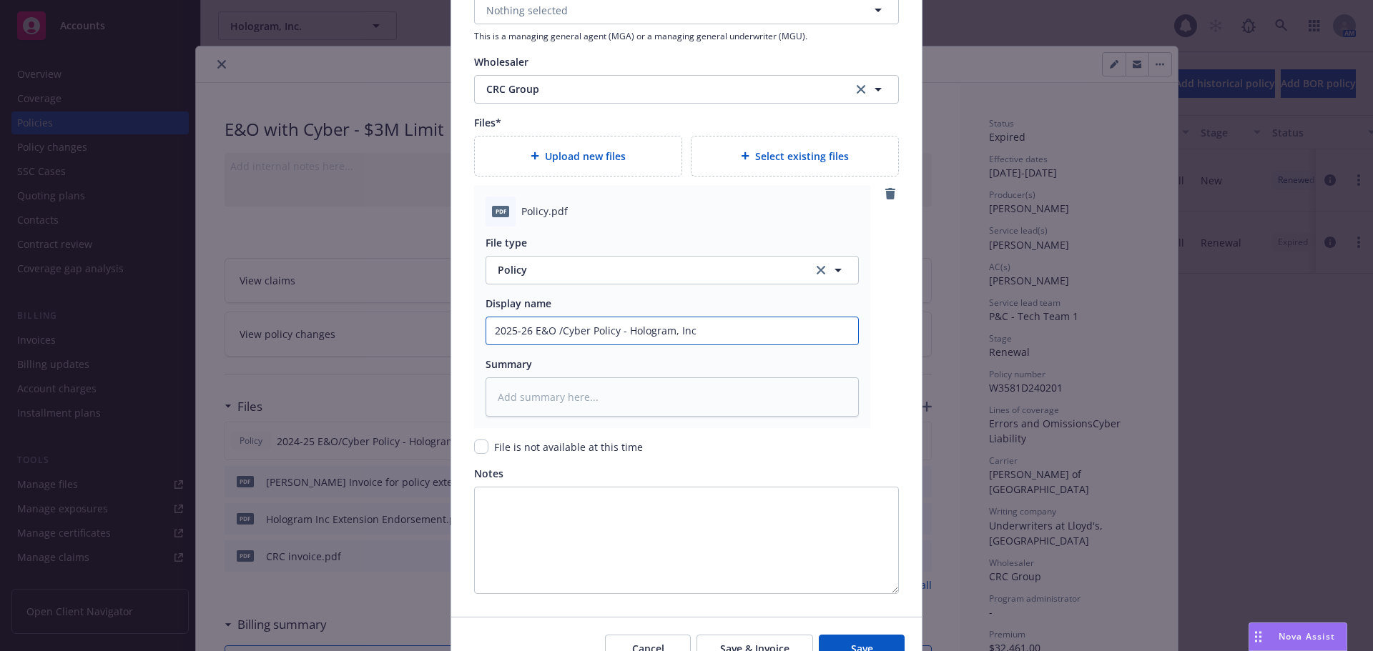
type input "2025-26 E&O / Cyber Policy - Hologram, Inc"
type textarea "x"
type input "2025-26 E&O / Cyber Policy - Hologram, Inc"
click at [873, 648] on button "Save" at bounding box center [862, 649] width 86 height 29
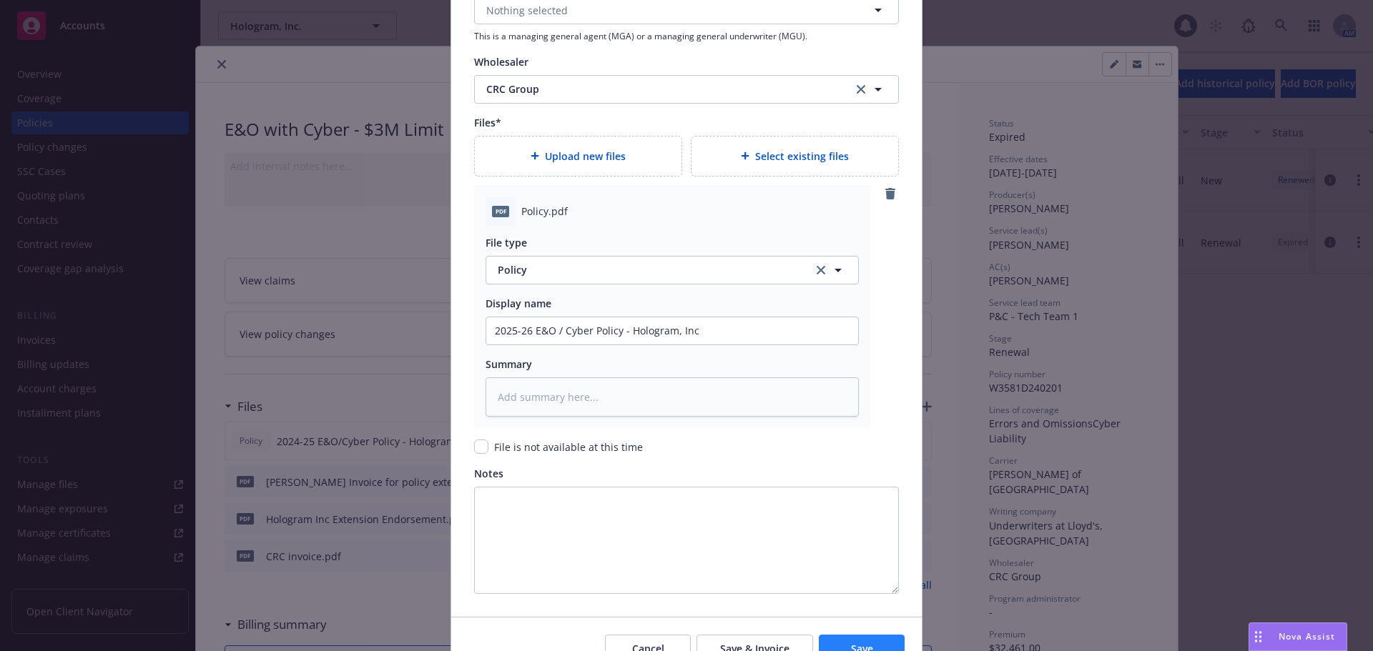
type textarea "x"
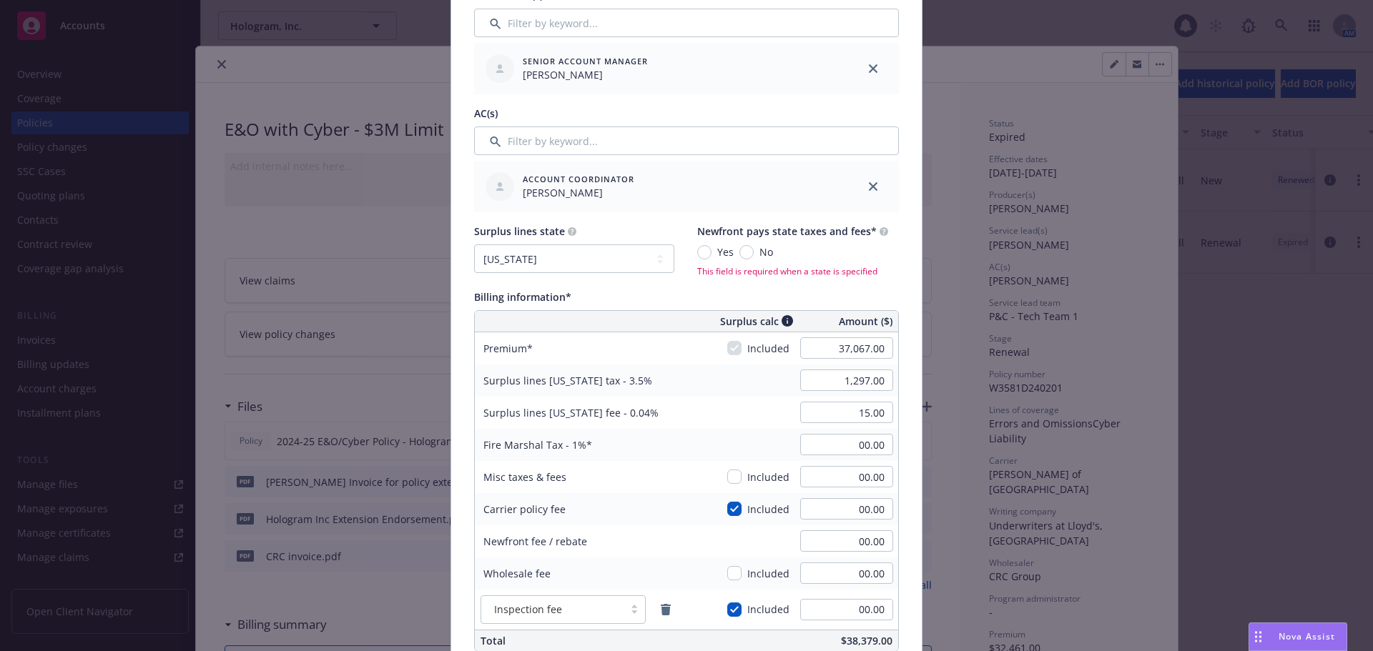
scroll to position [505, 0]
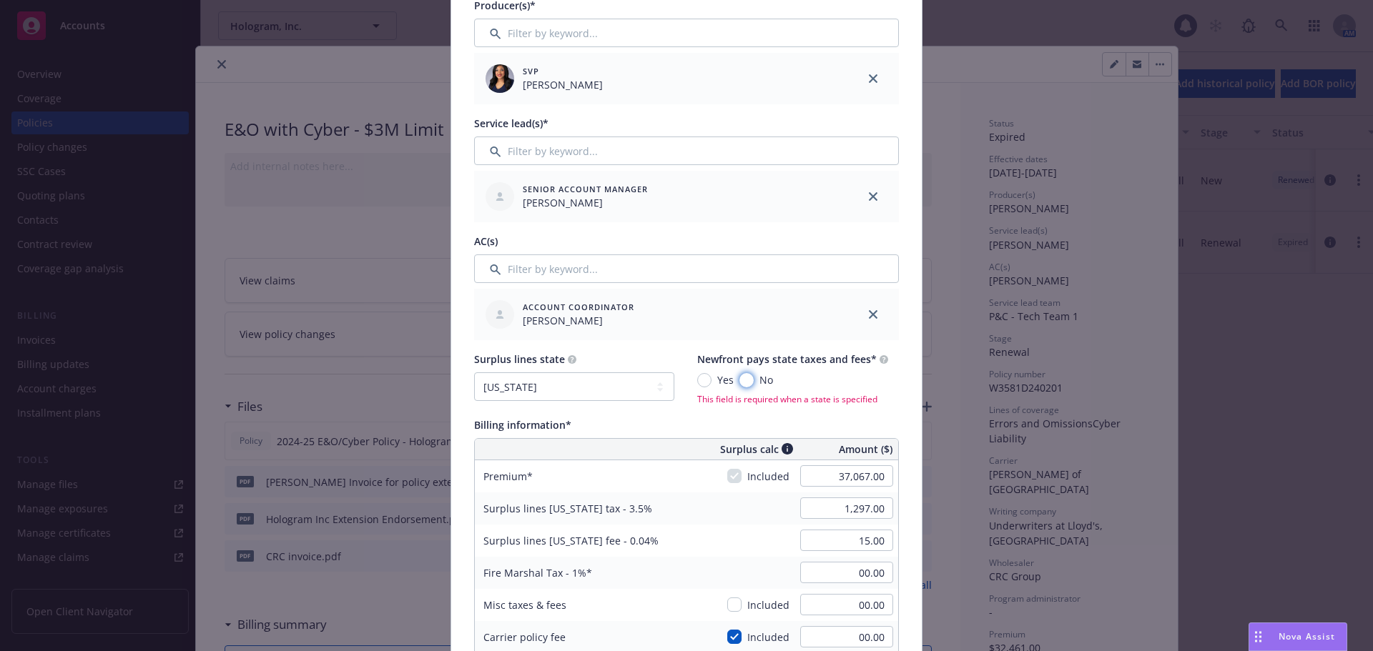
click at [739, 383] on input "No" at bounding box center [746, 380] width 14 height 14
radio input "true"
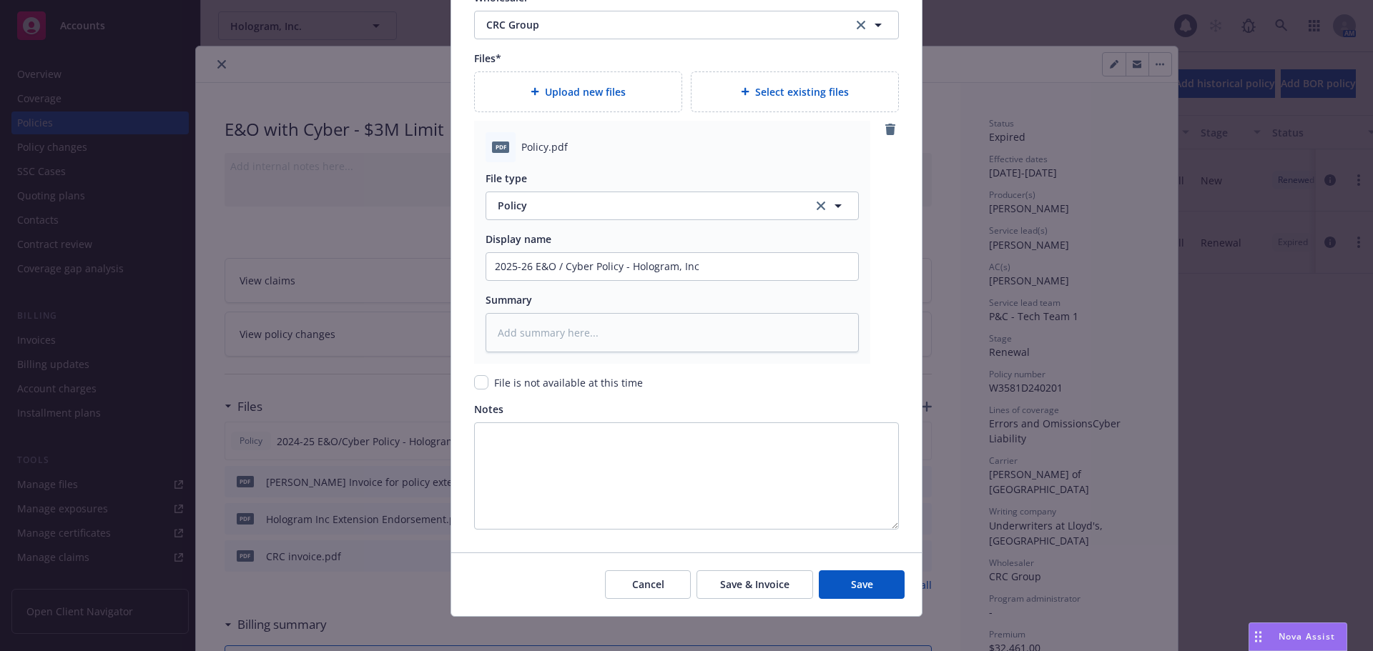
scroll to position [1720, 0]
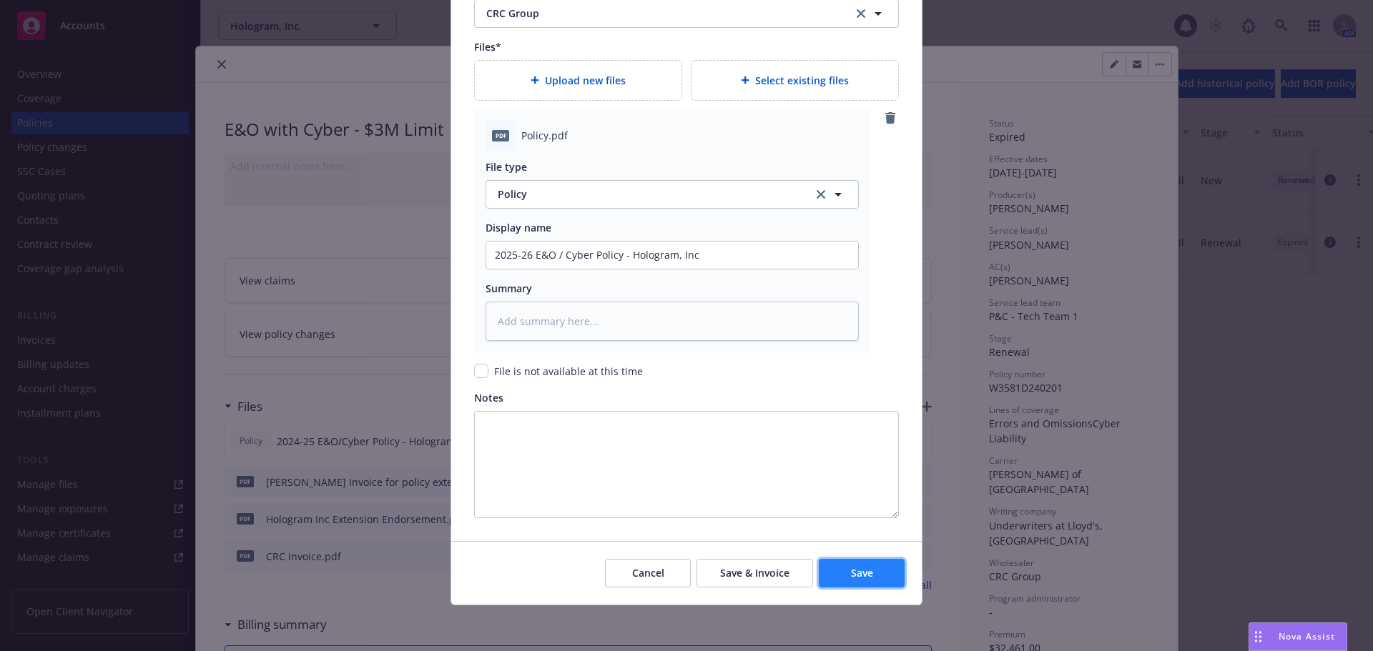
click at [835, 566] on button "Save" at bounding box center [862, 573] width 86 height 29
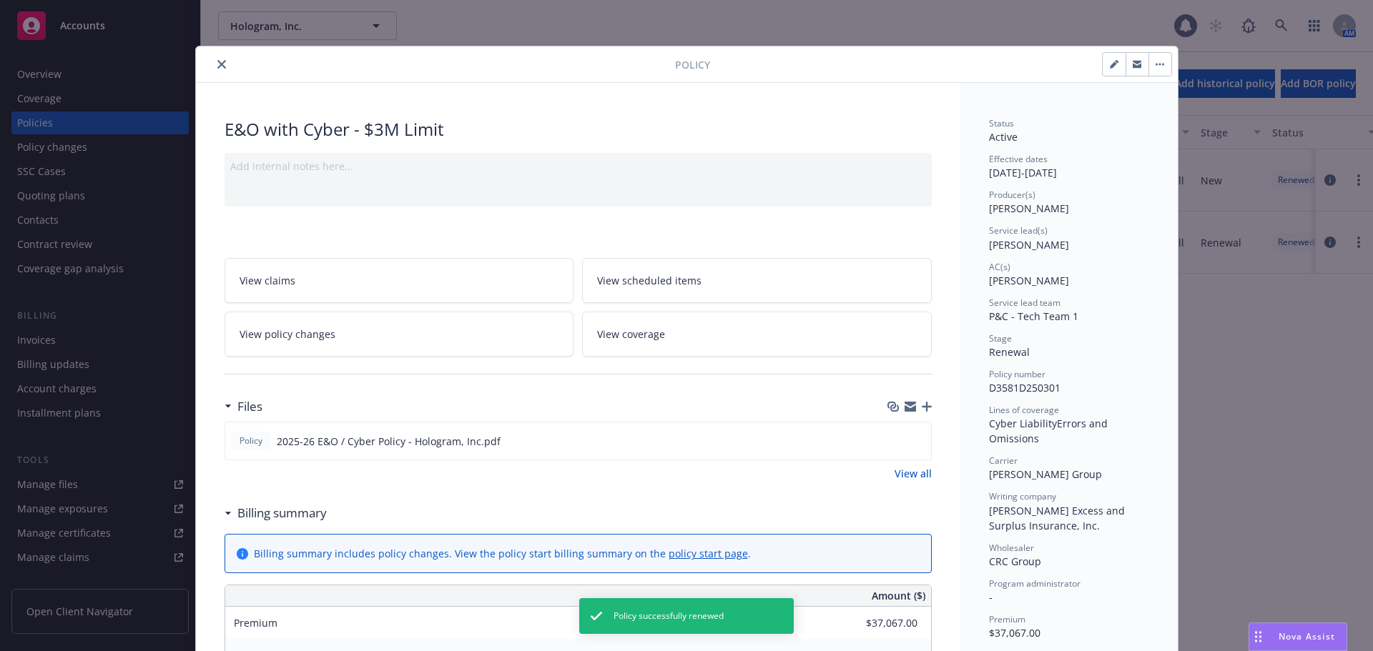
click at [921, 412] on div at bounding box center [909, 406] width 44 height 11
click at [922, 403] on icon "button" at bounding box center [927, 407] width 10 height 10
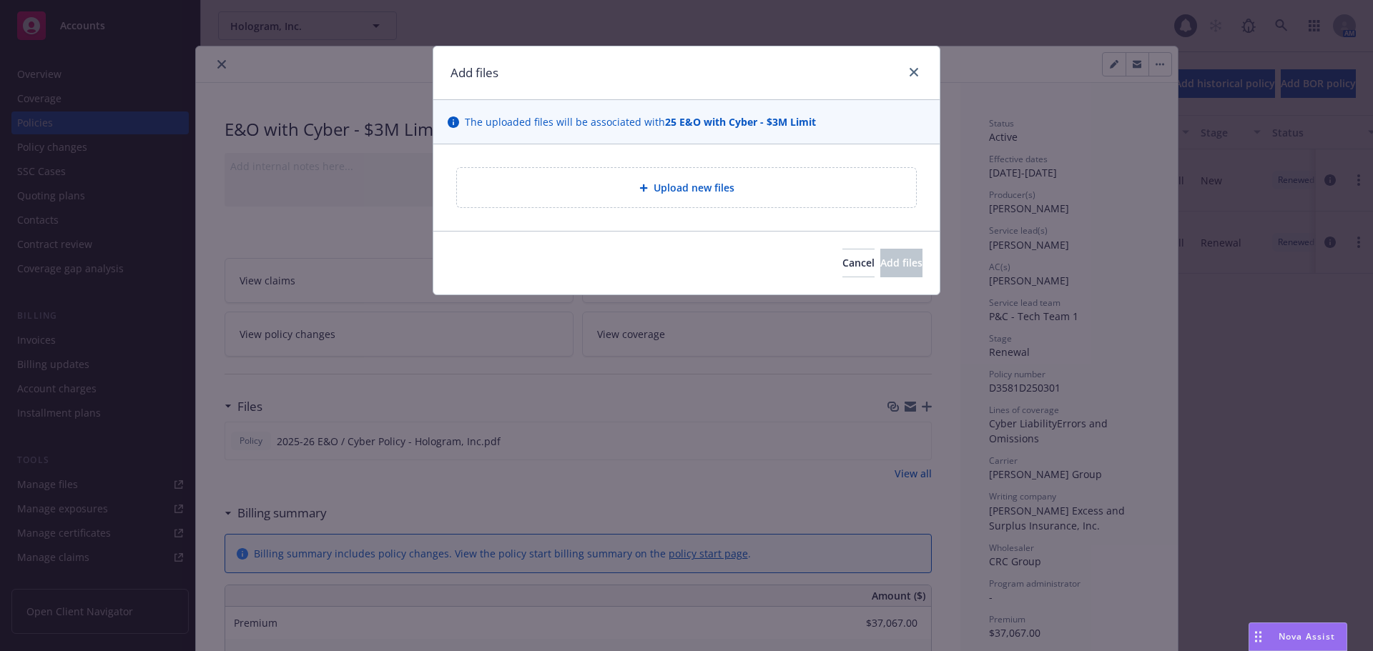
type textarea "x"
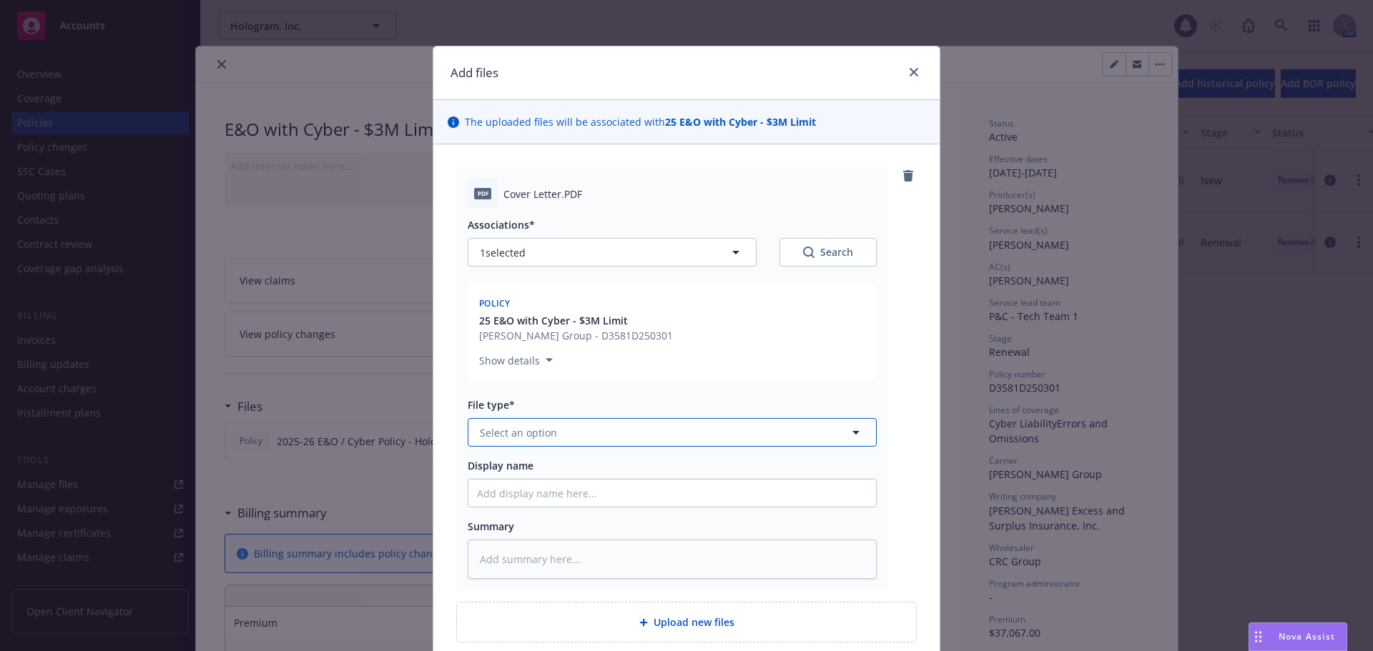
click at [584, 426] on button "Select an option" at bounding box center [672, 432] width 409 height 29
type input "cover"
click at [590, 463] on div "Cover letter" at bounding box center [672, 472] width 390 height 21
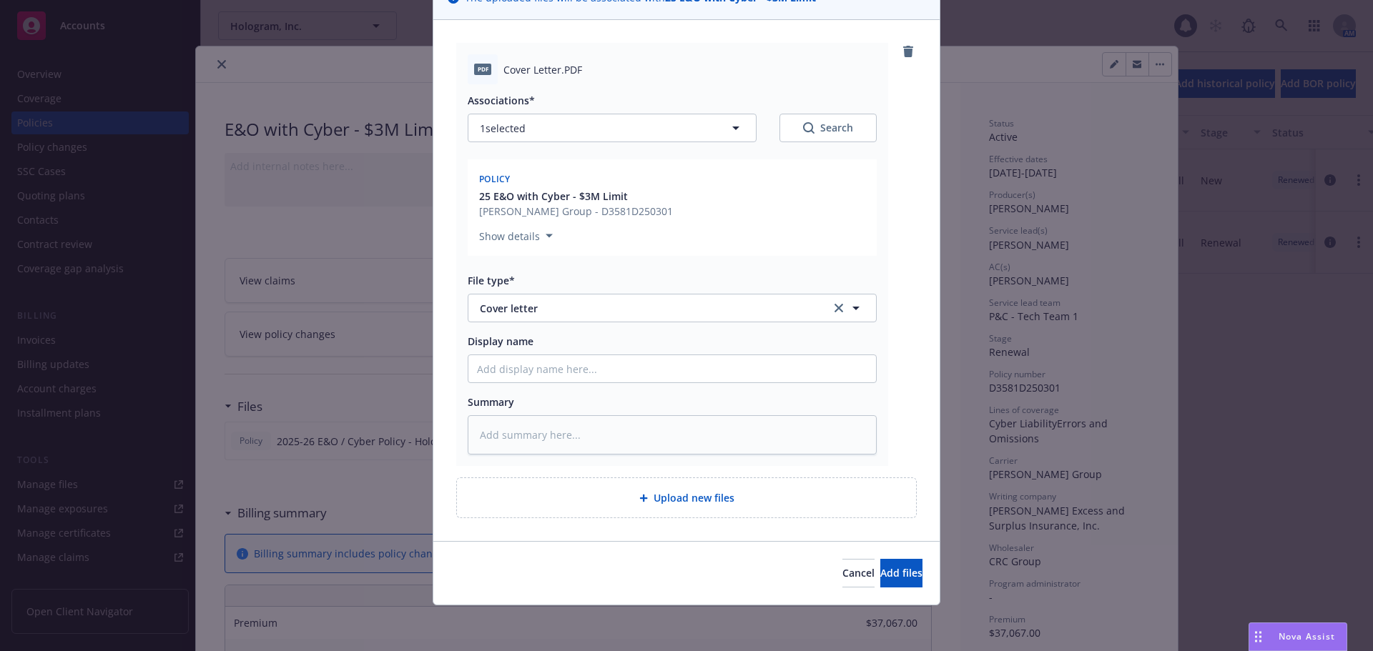
type textarea "x"
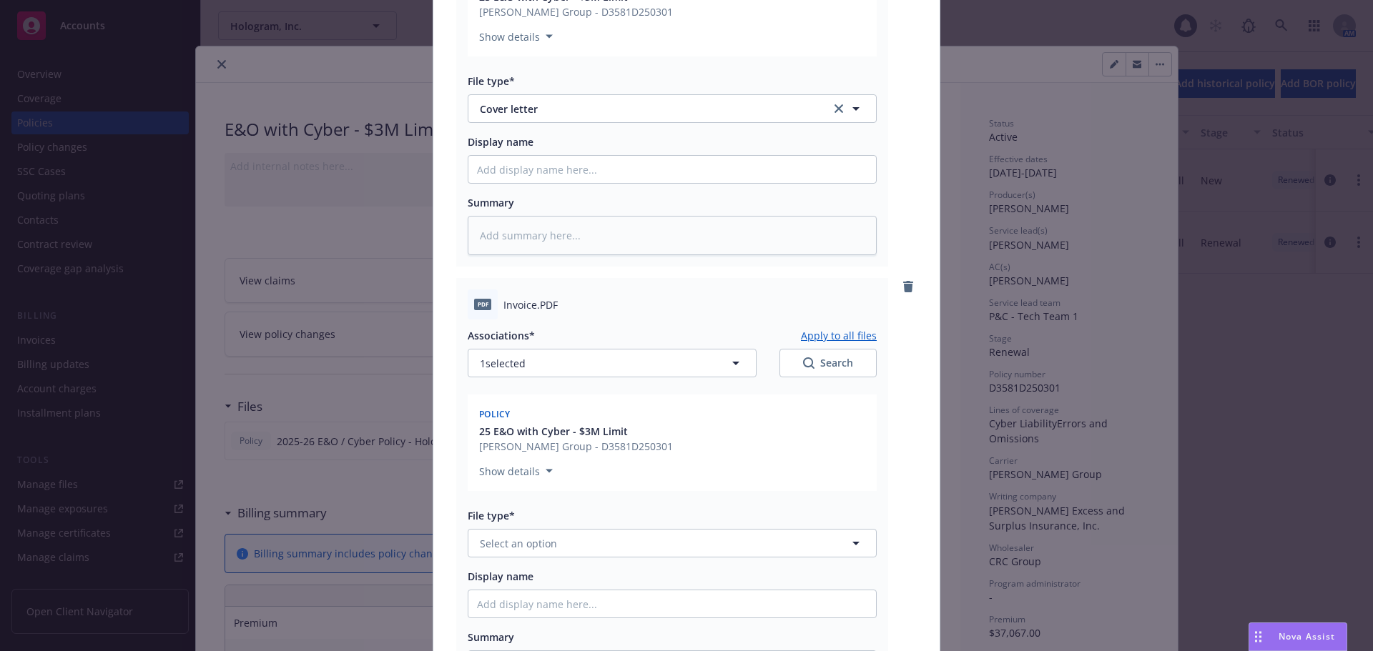
scroll to position [553, 0]
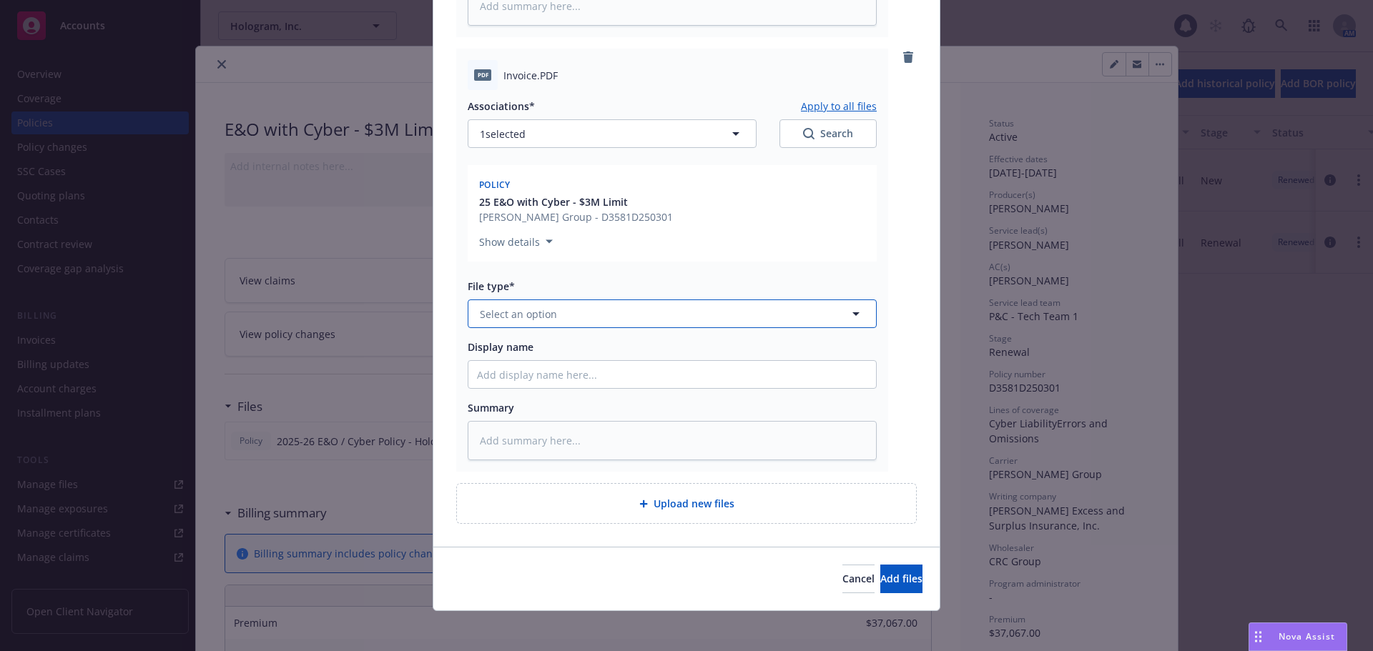
click at [617, 319] on button "Select an option" at bounding box center [672, 314] width 409 height 29
type input "invo"
click at [656, 391] on div "Invoice - Third Party" at bounding box center [672, 391] width 390 height 21
type textarea "x"
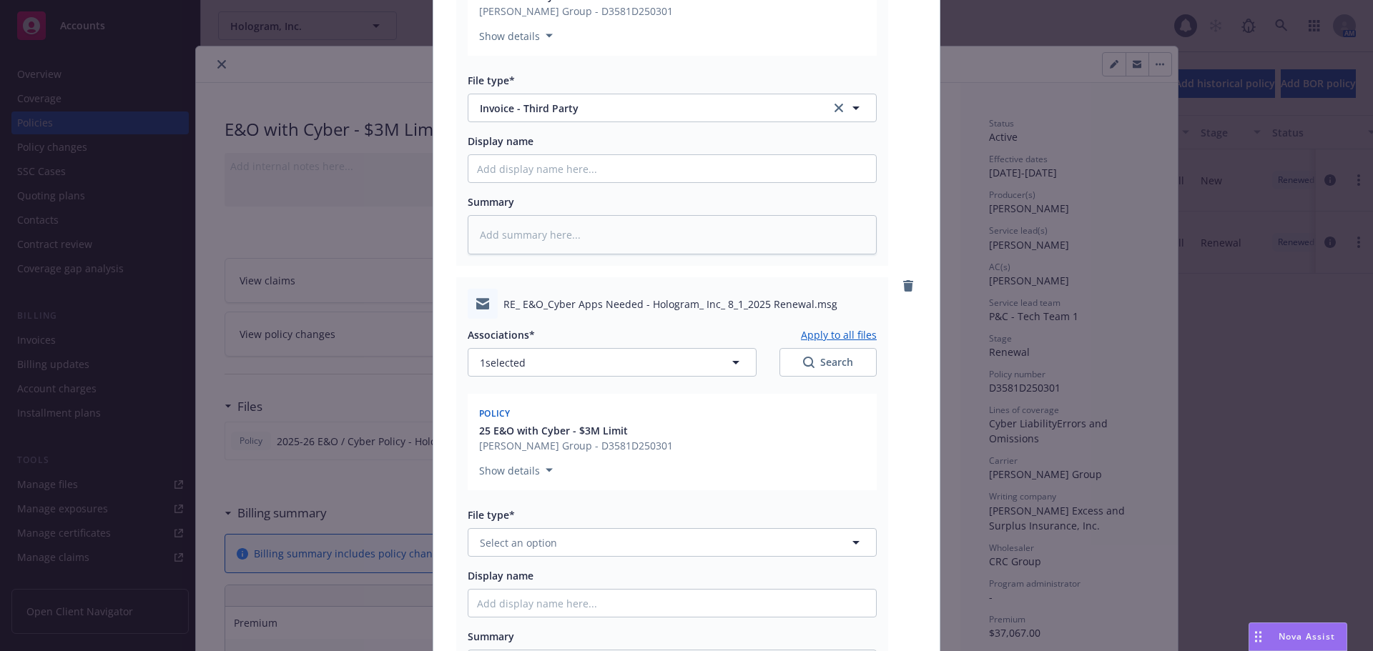
scroll to position [994, 0]
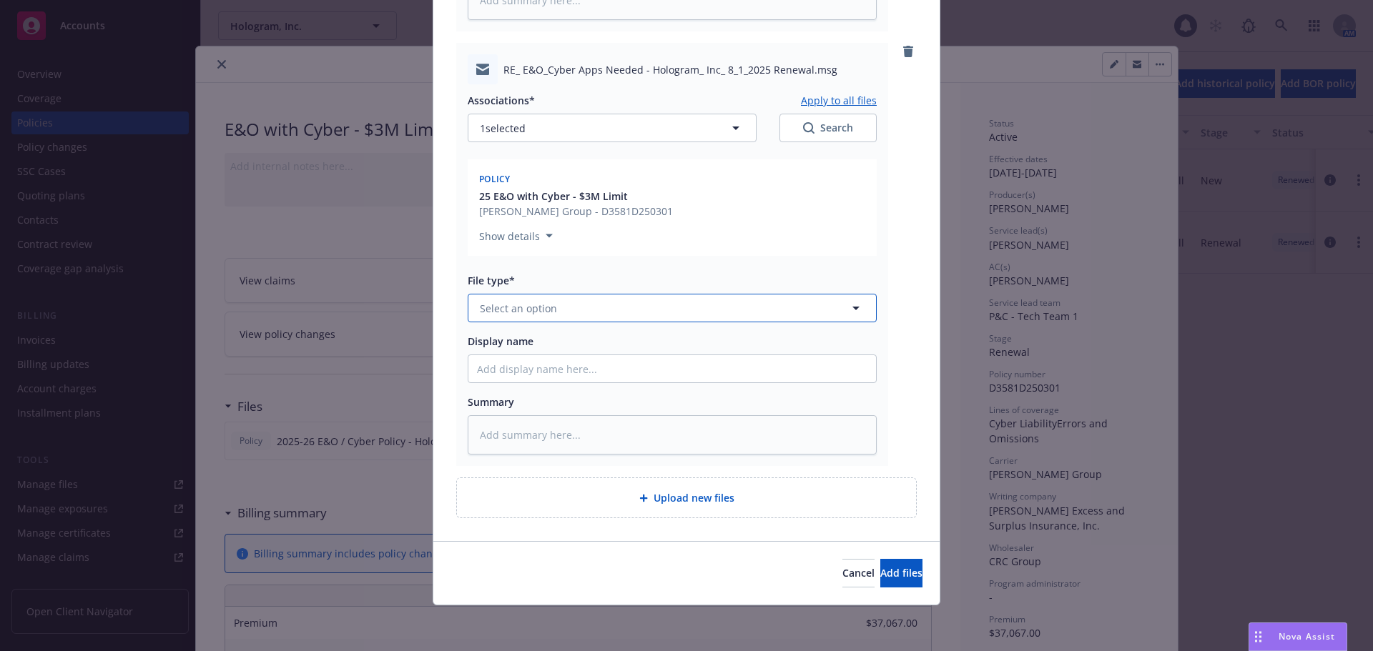
click at [538, 313] on span "Select an option" at bounding box center [518, 308] width 77 height 15
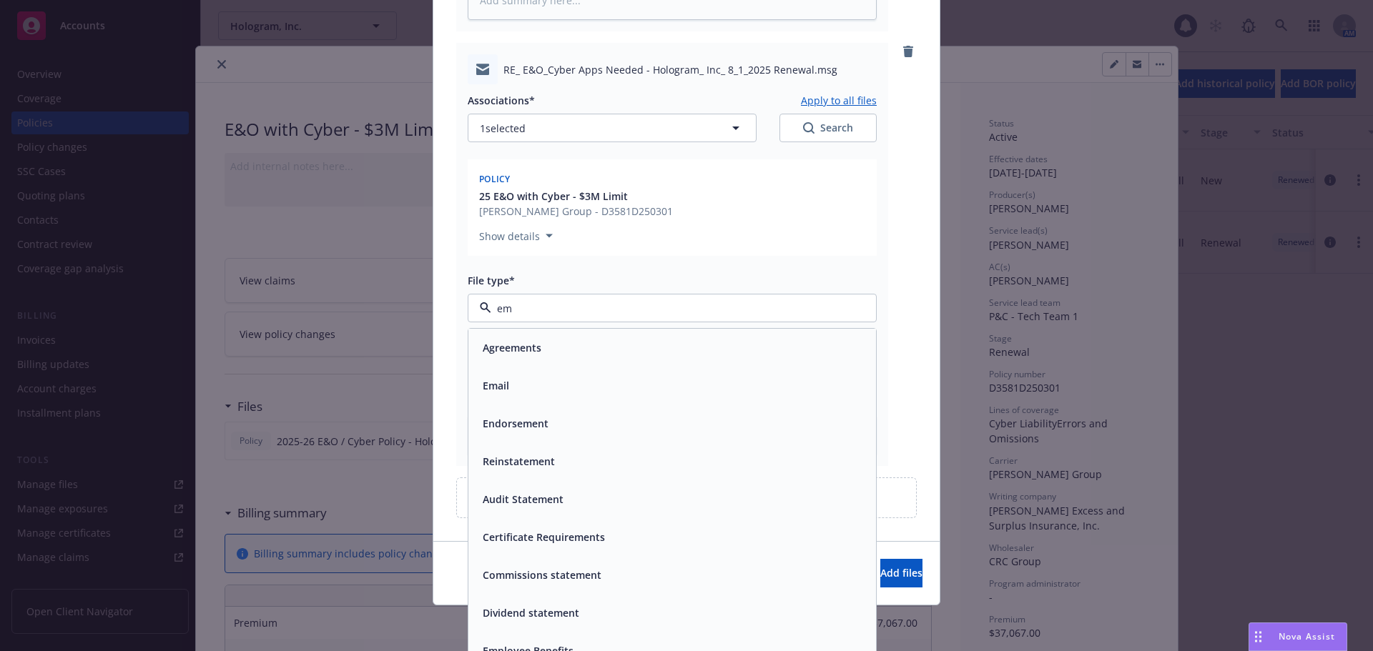
type input "ema"
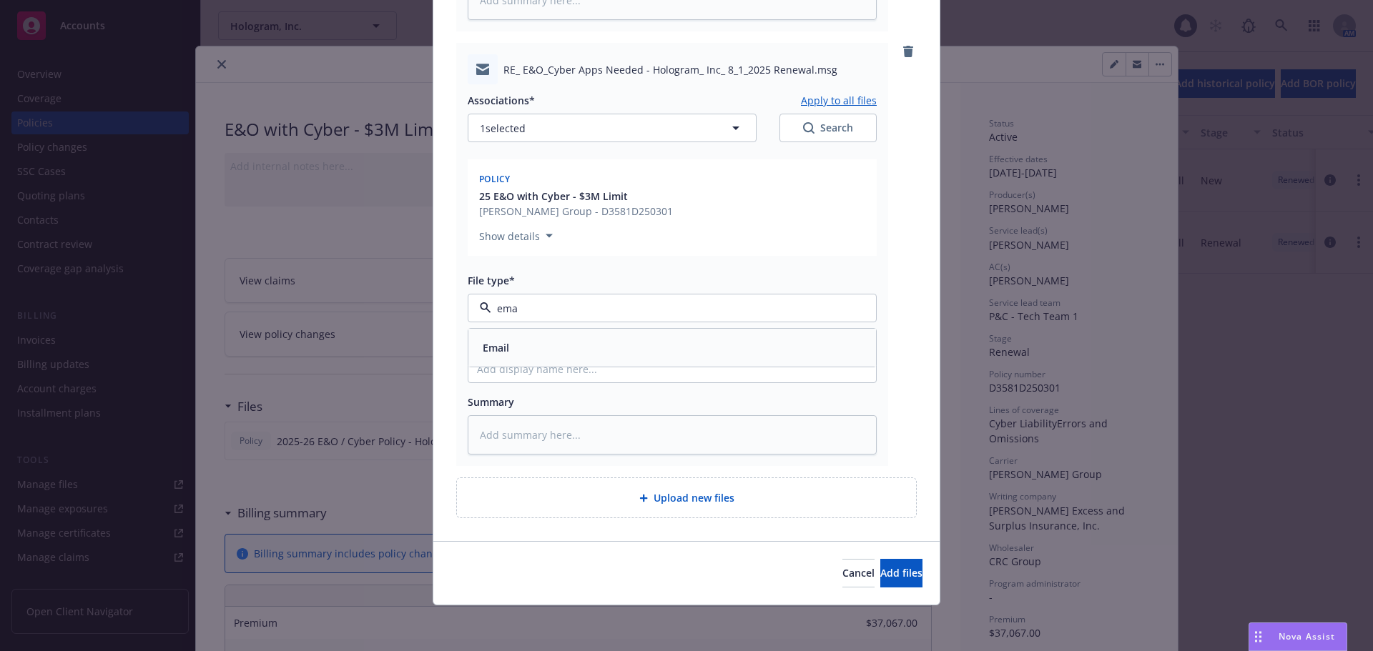
click at [645, 358] on div "Email" at bounding box center [672, 348] width 390 height 21
click at [885, 574] on span "Add files" at bounding box center [901, 573] width 42 height 14
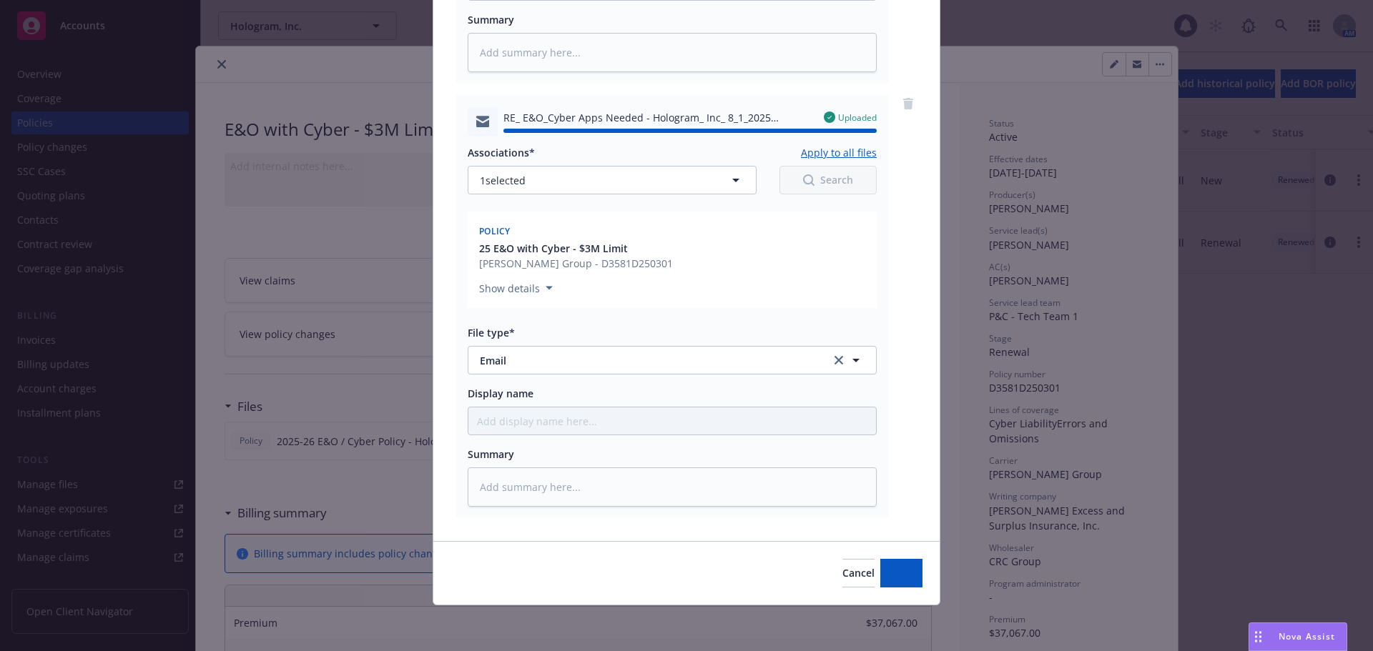
type textarea "x"
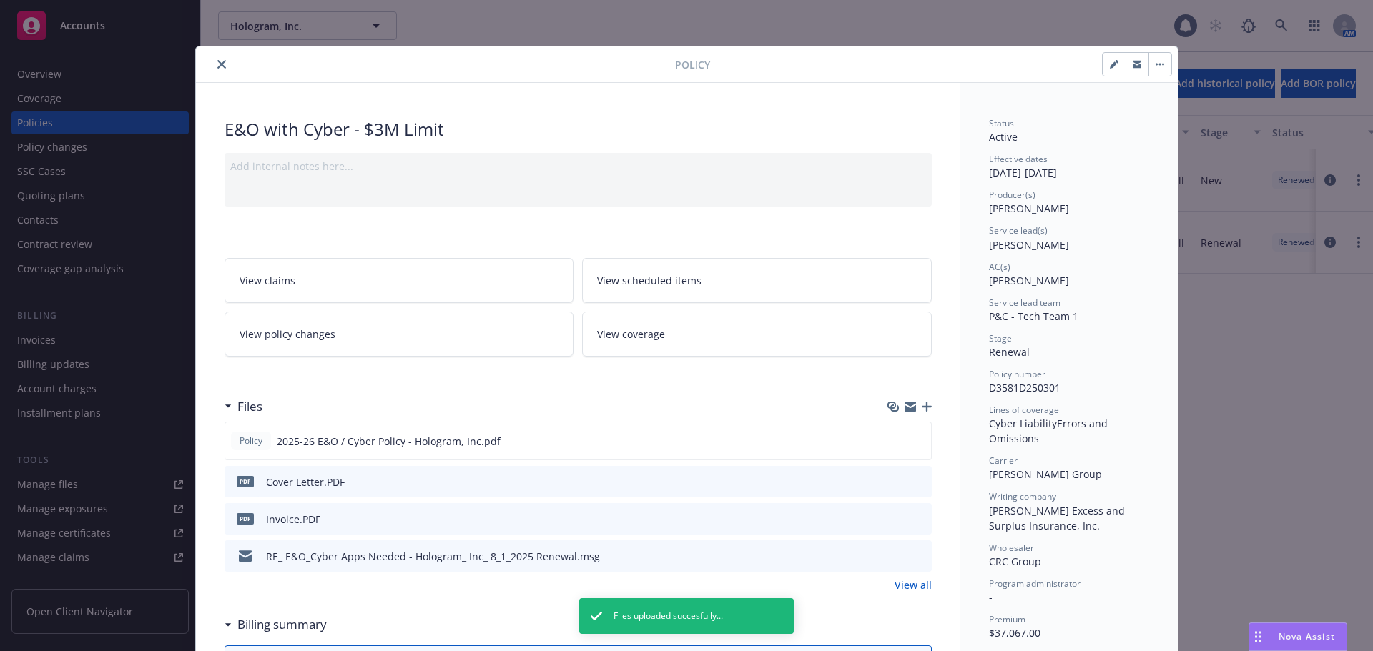
click at [218, 61] on icon "close" at bounding box center [221, 64] width 9 height 9
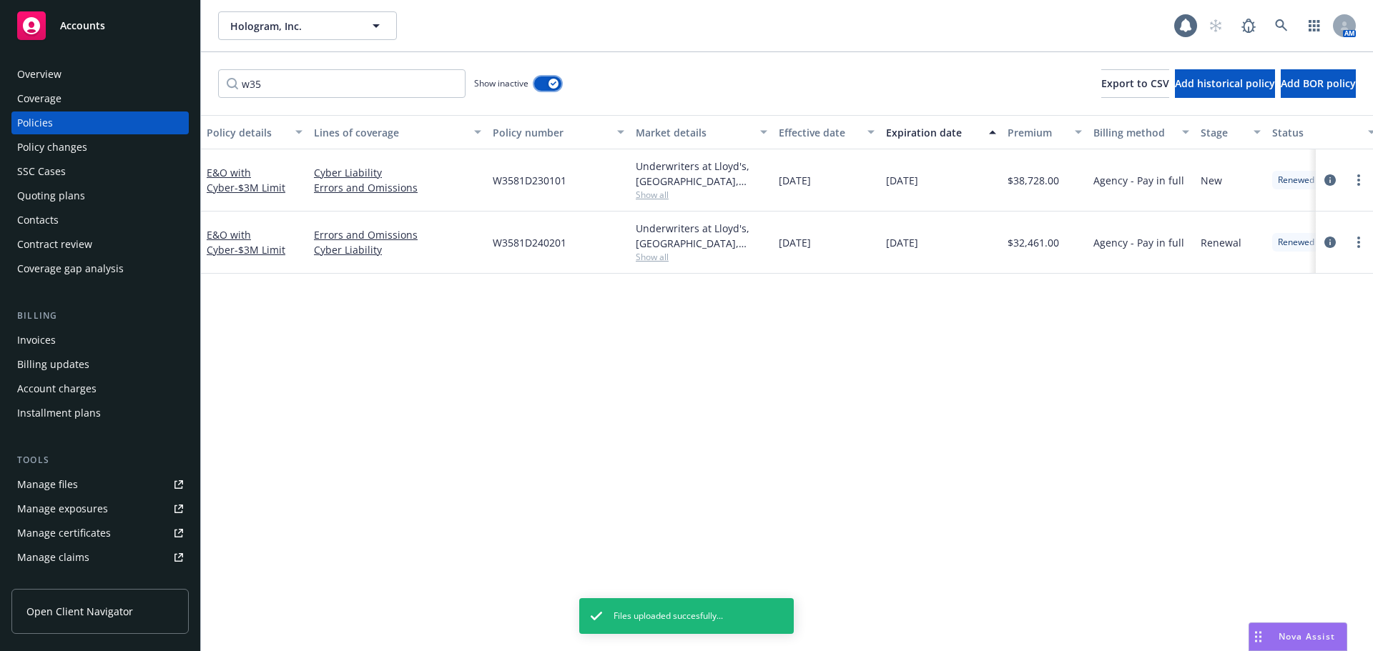
click at [548, 84] on div "button" at bounding box center [553, 84] width 10 height 10
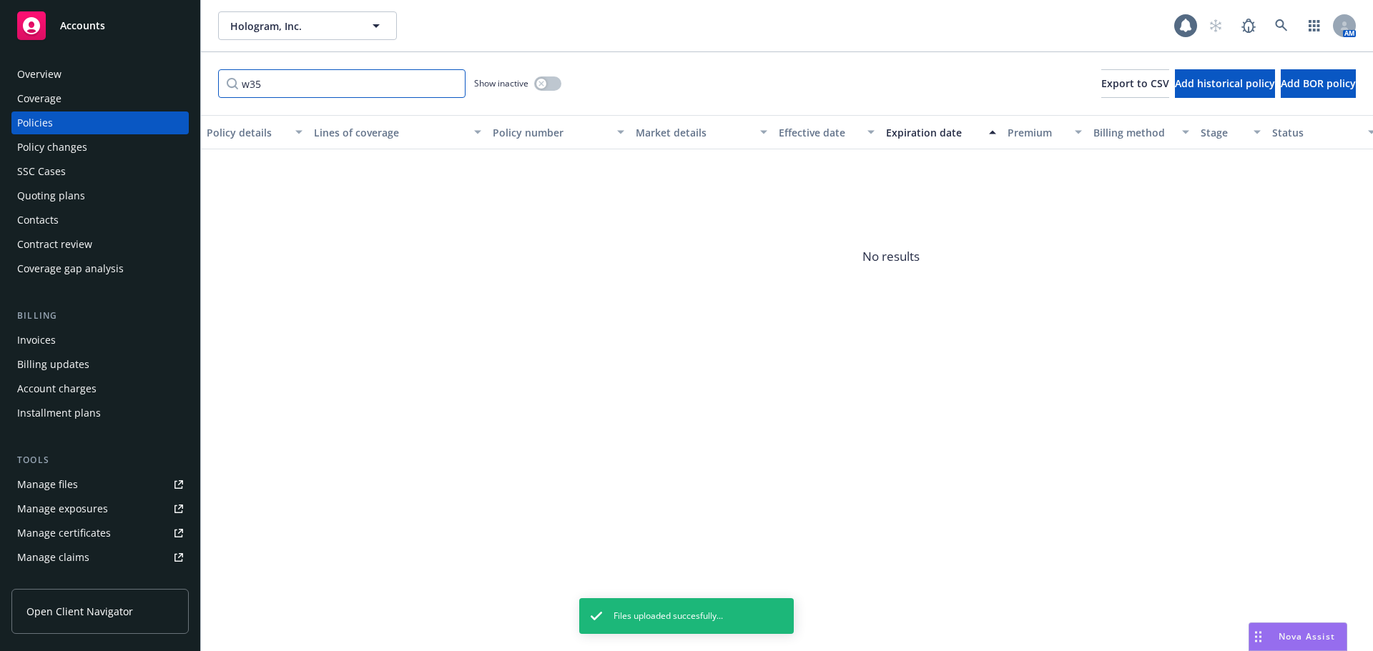
click at [447, 85] on input "w35" at bounding box center [341, 83] width 247 height 29
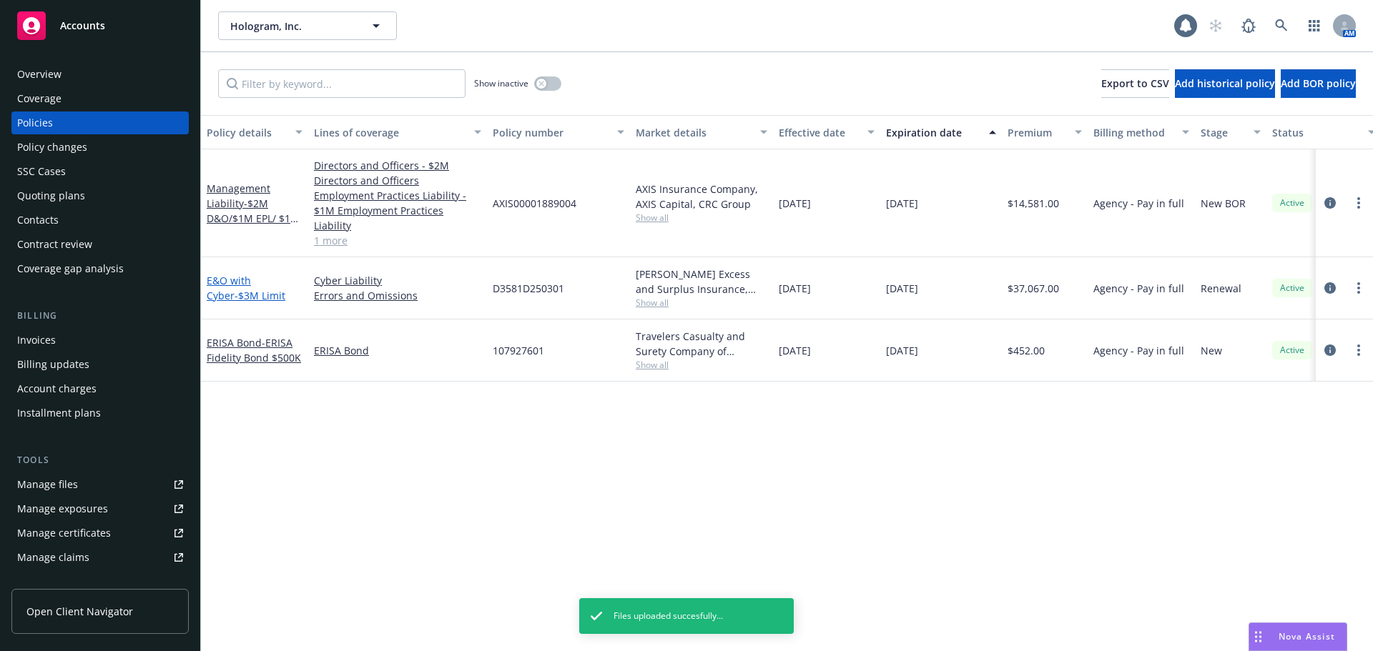
click at [228, 274] on link "E&O with Cyber - $3M Limit" at bounding box center [246, 288] width 79 height 29
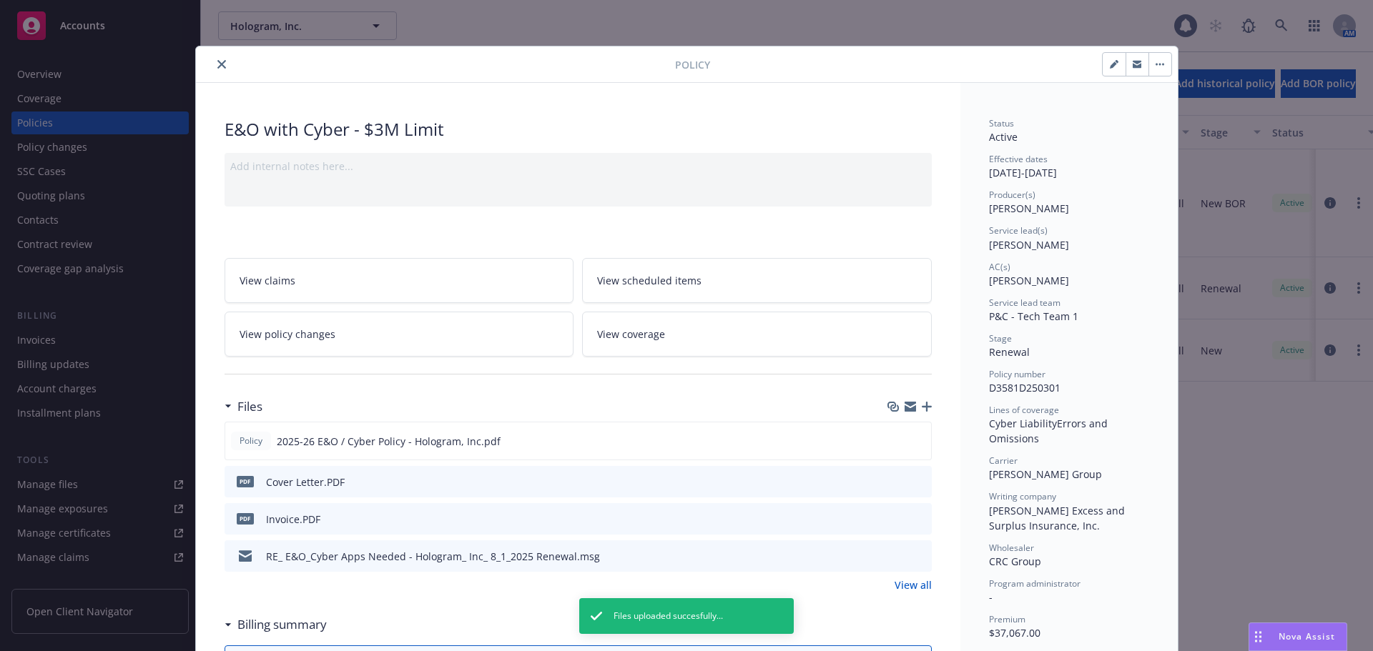
scroll to position [43, 0]
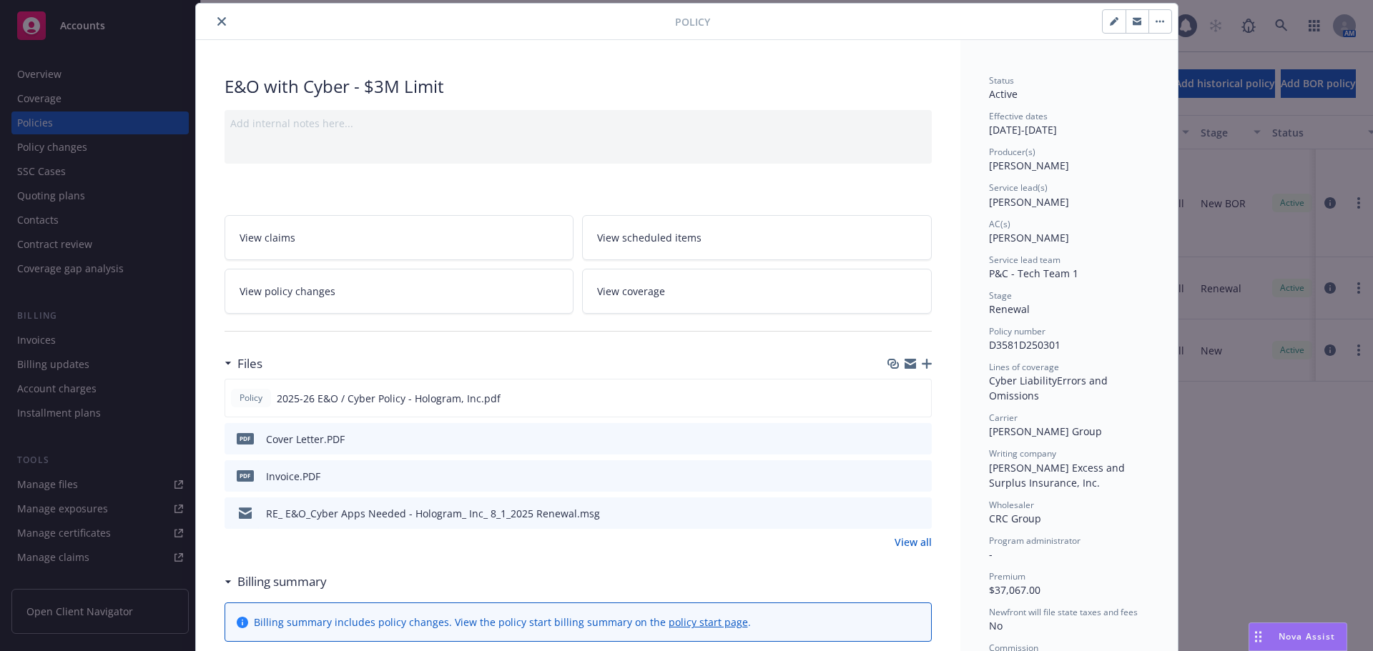
click at [217, 24] on icon "close" at bounding box center [221, 21] width 9 height 9
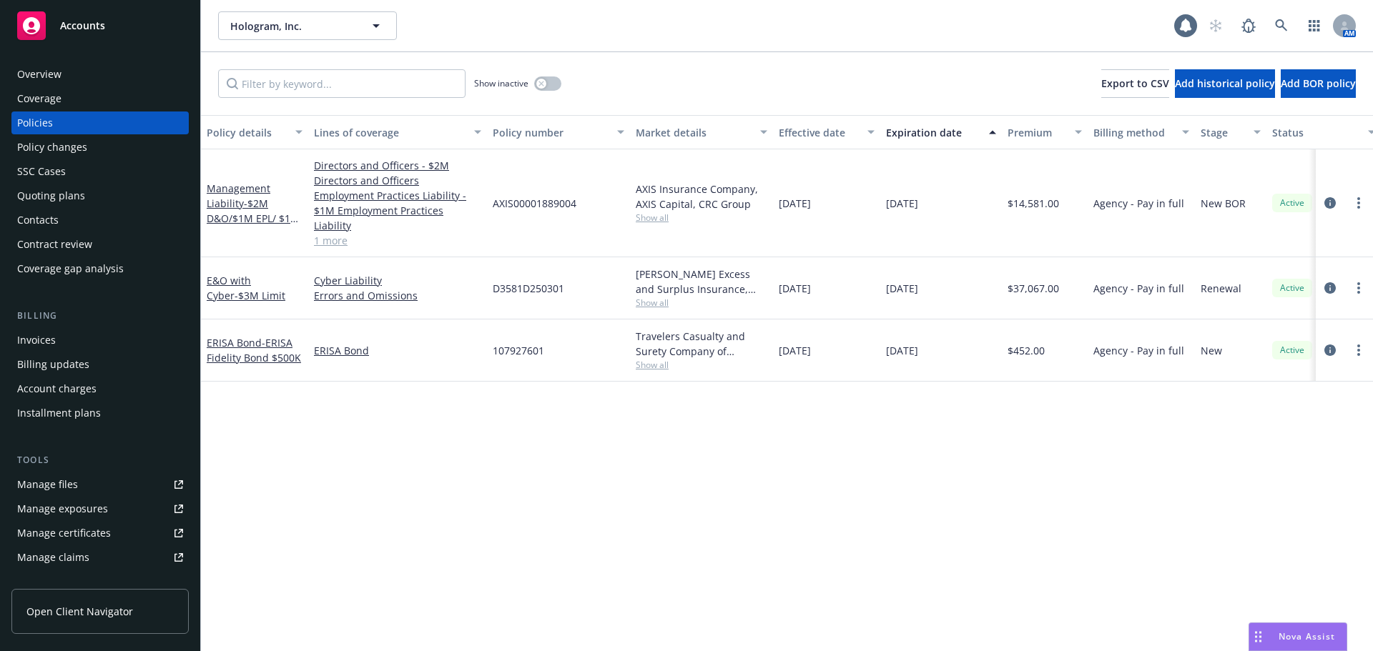
click at [128, 31] on div "Accounts" at bounding box center [100, 25] width 166 height 29
